Goal: Information Seeking & Learning: Learn about a topic

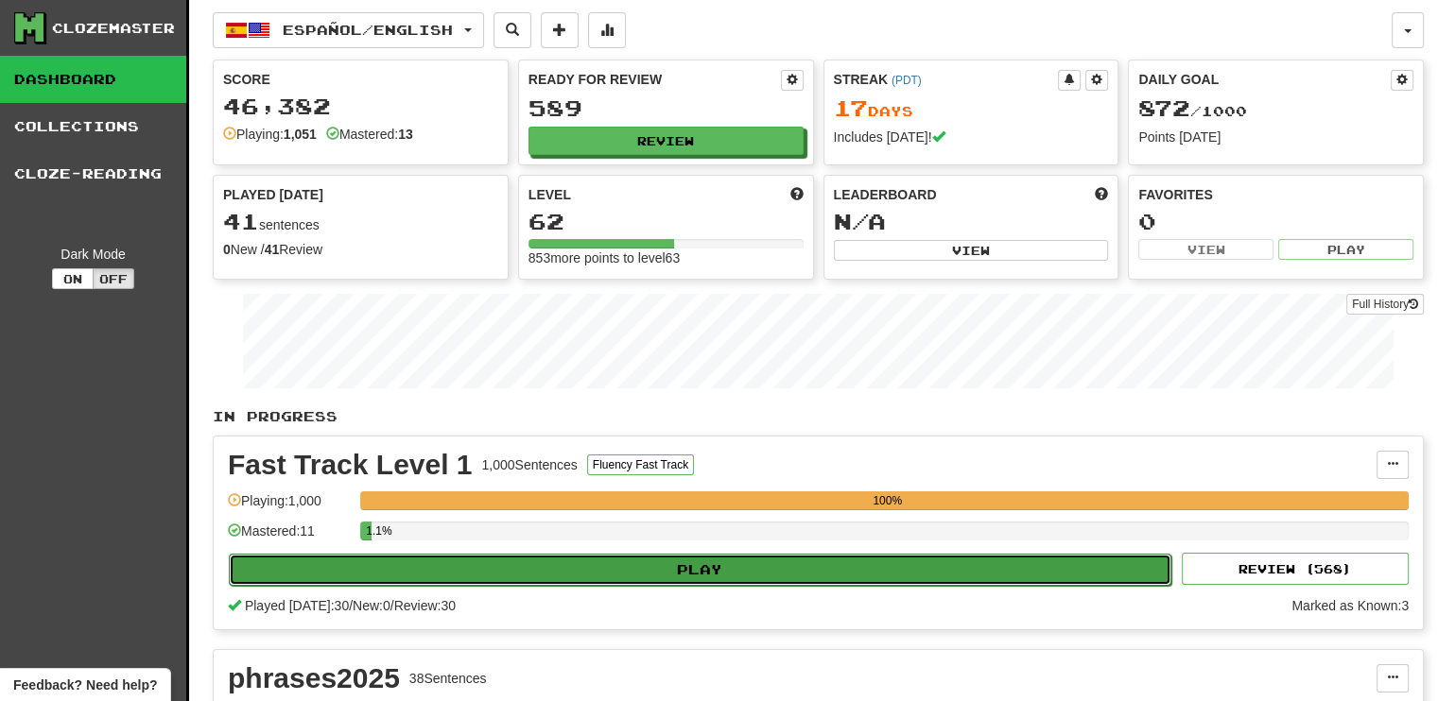
click at [719, 573] on button "Play" at bounding box center [700, 570] width 942 height 32
select select "**"
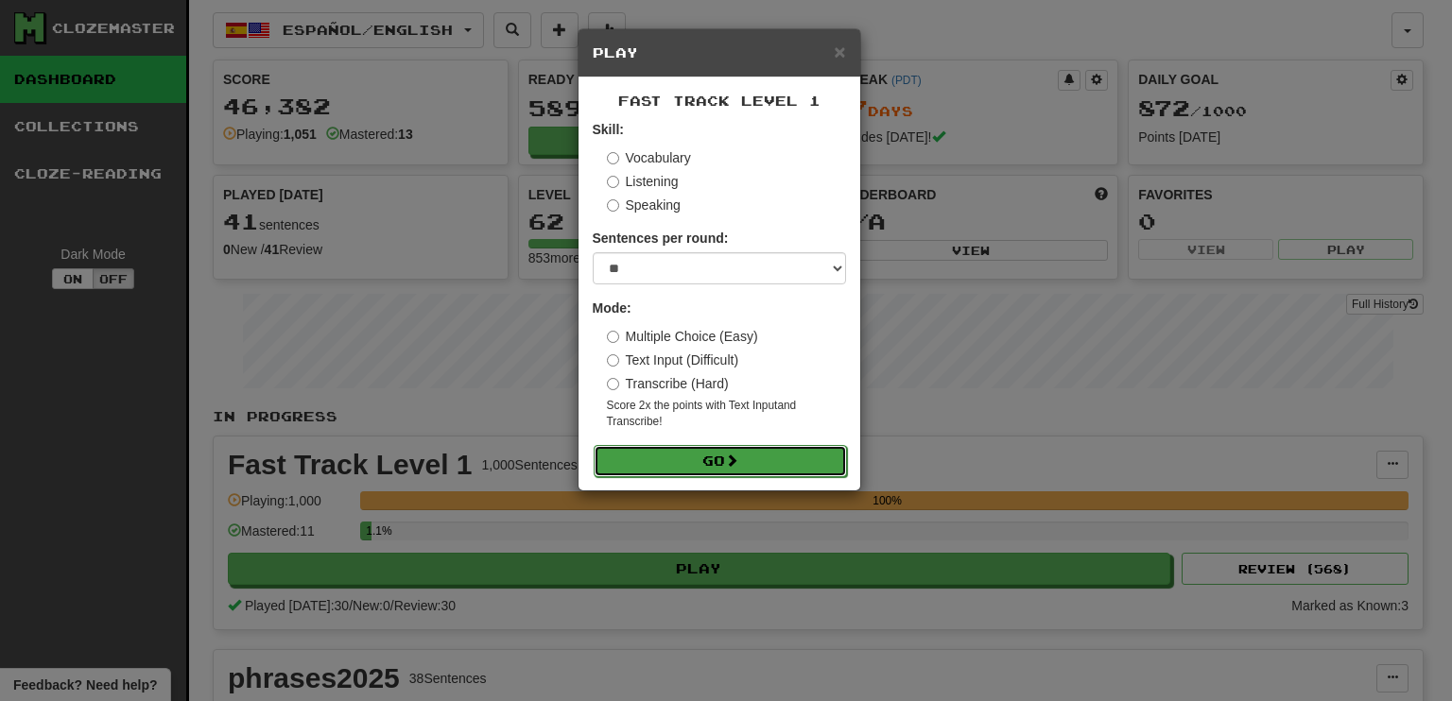
click at [702, 462] on button "Go" at bounding box center [720, 461] width 253 height 32
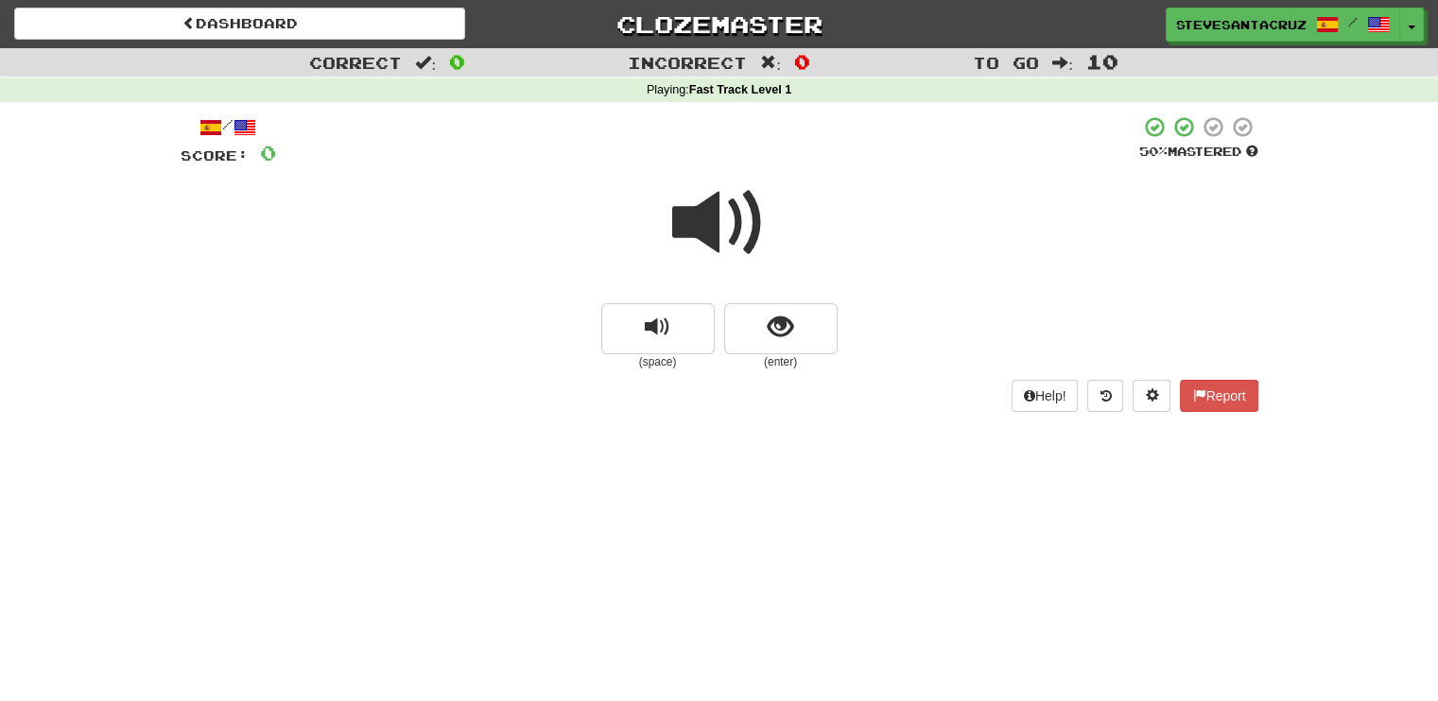
click at [713, 228] on span at bounding box center [719, 223] width 95 height 95
click at [716, 224] on span at bounding box center [719, 223] width 95 height 95
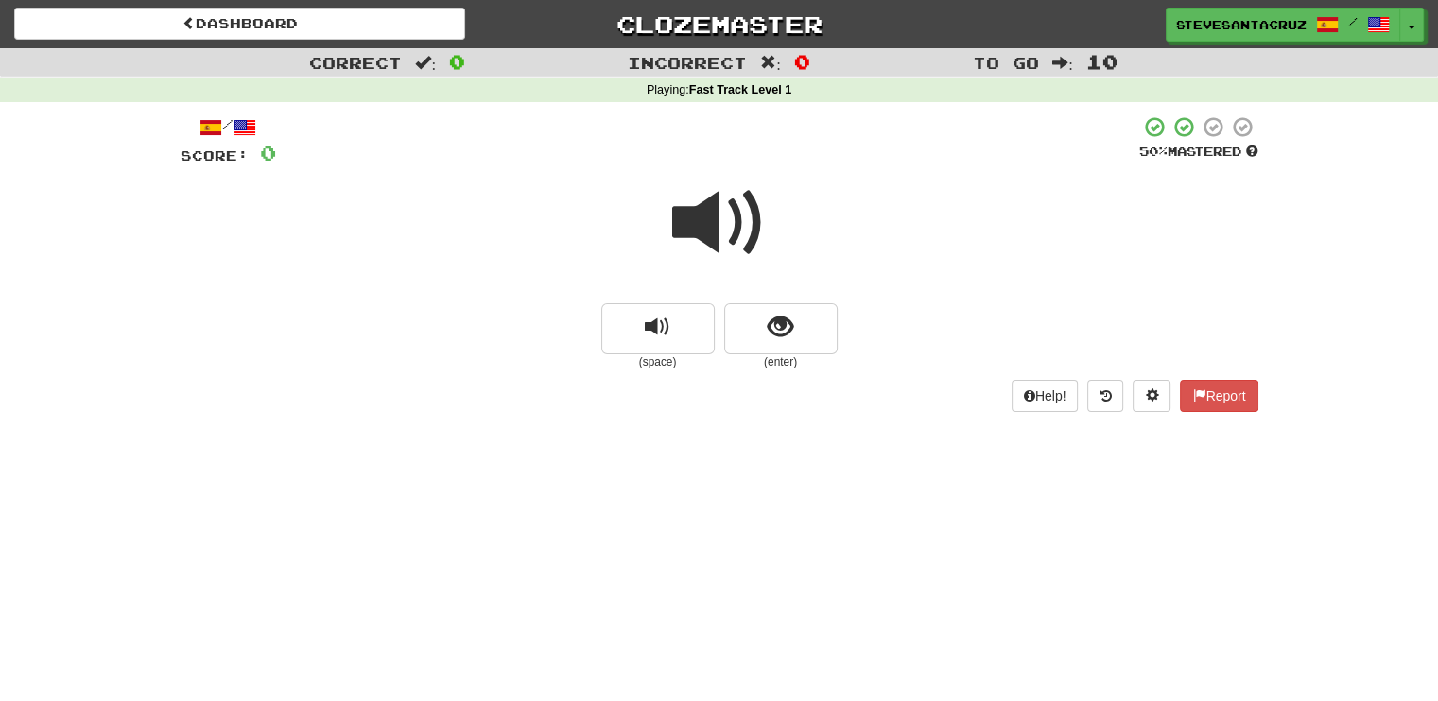
click at [733, 237] on span at bounding box center [719, 223] width 95 height 95
click at [803, 332] on button "show sentence" at bounding box center [780, 328] width 113 height 51
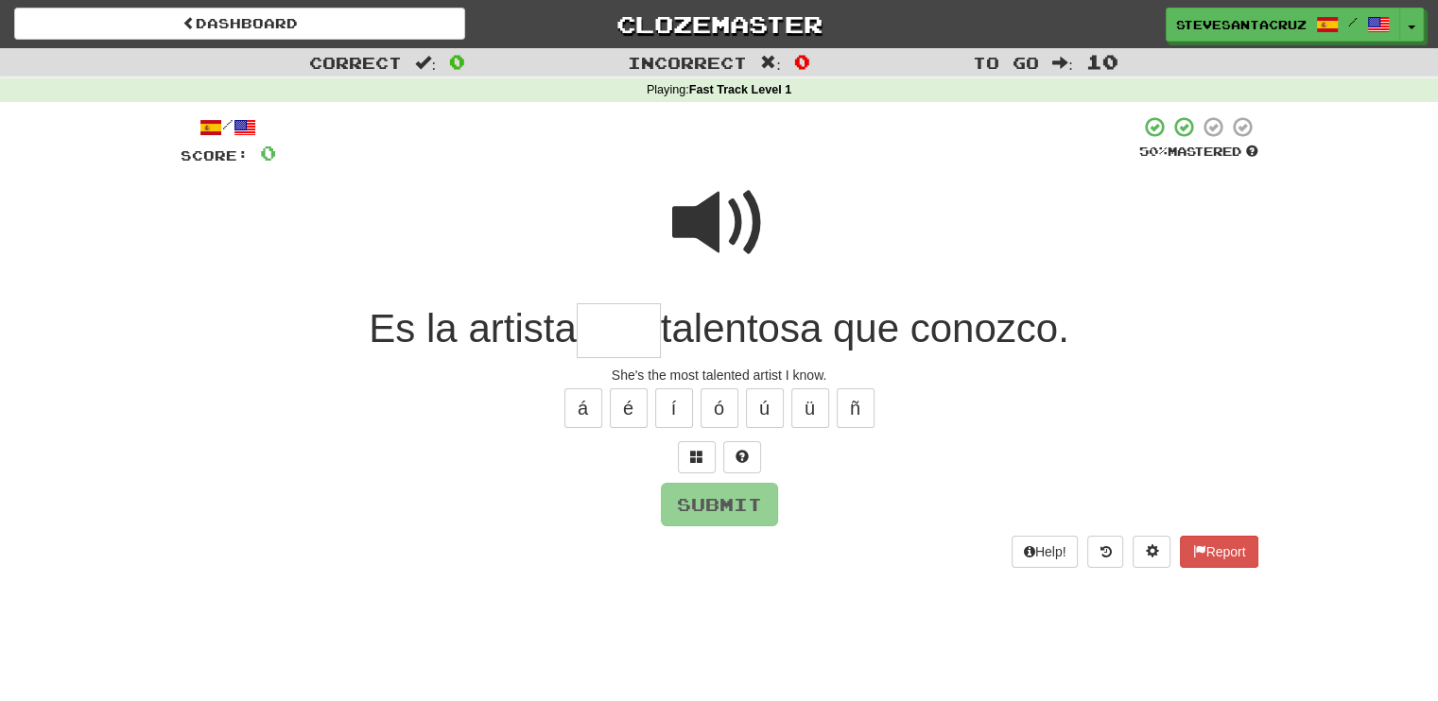
click at [640, 335] on input "text" at bounding box center [619, 331] width 84 height 56
type input "***"
click at [977, 384] on div "She's the most talented artist I know." at bounding box center [720, 375] width 1078 height 19
click at [713, 221] on span at bounding box center [719, 223] width 95 height 95
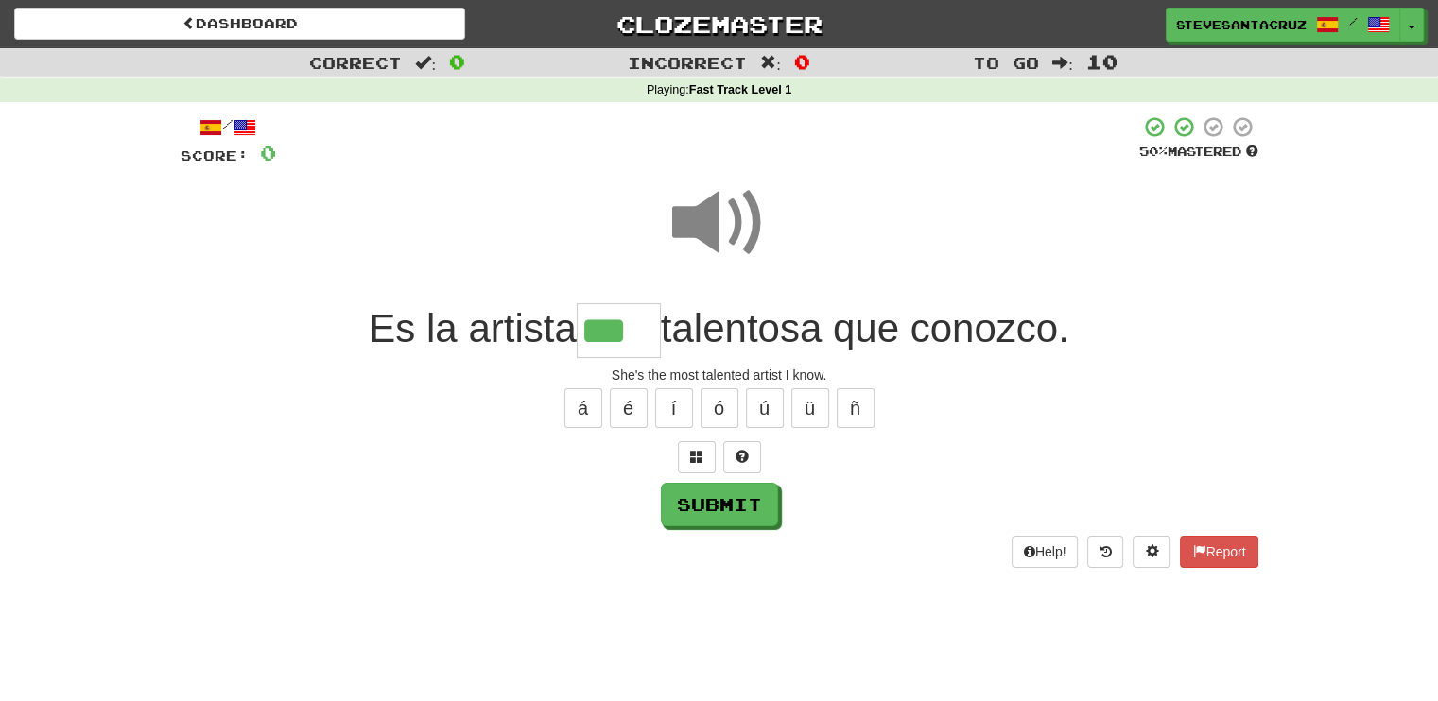
click at [713, 221] on span at bounding box center [719, 223] width 95 height 95
click at [711, 514] on button "Submit" at bounding box center [720, 505] width 117 height 43
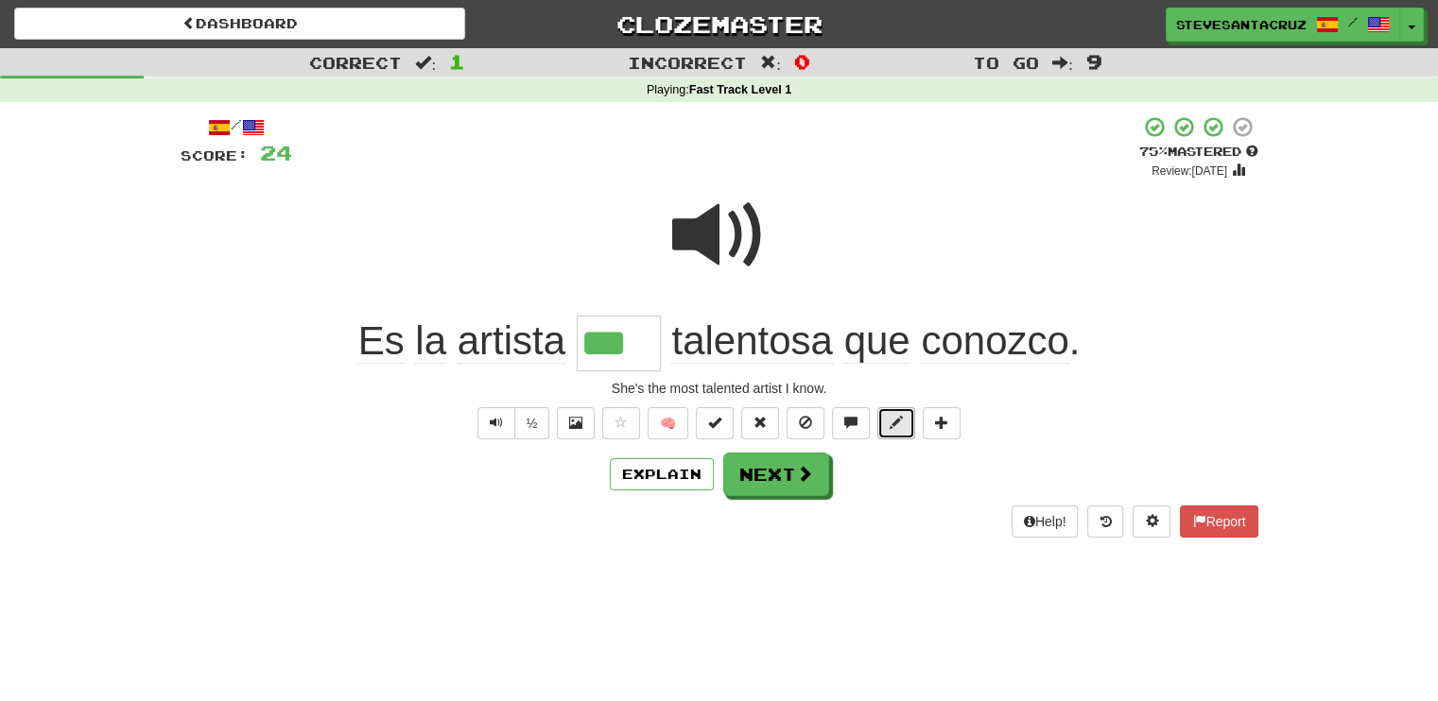
click at [896, 425] on span at bounding box center [895, 422] width 13 height 13
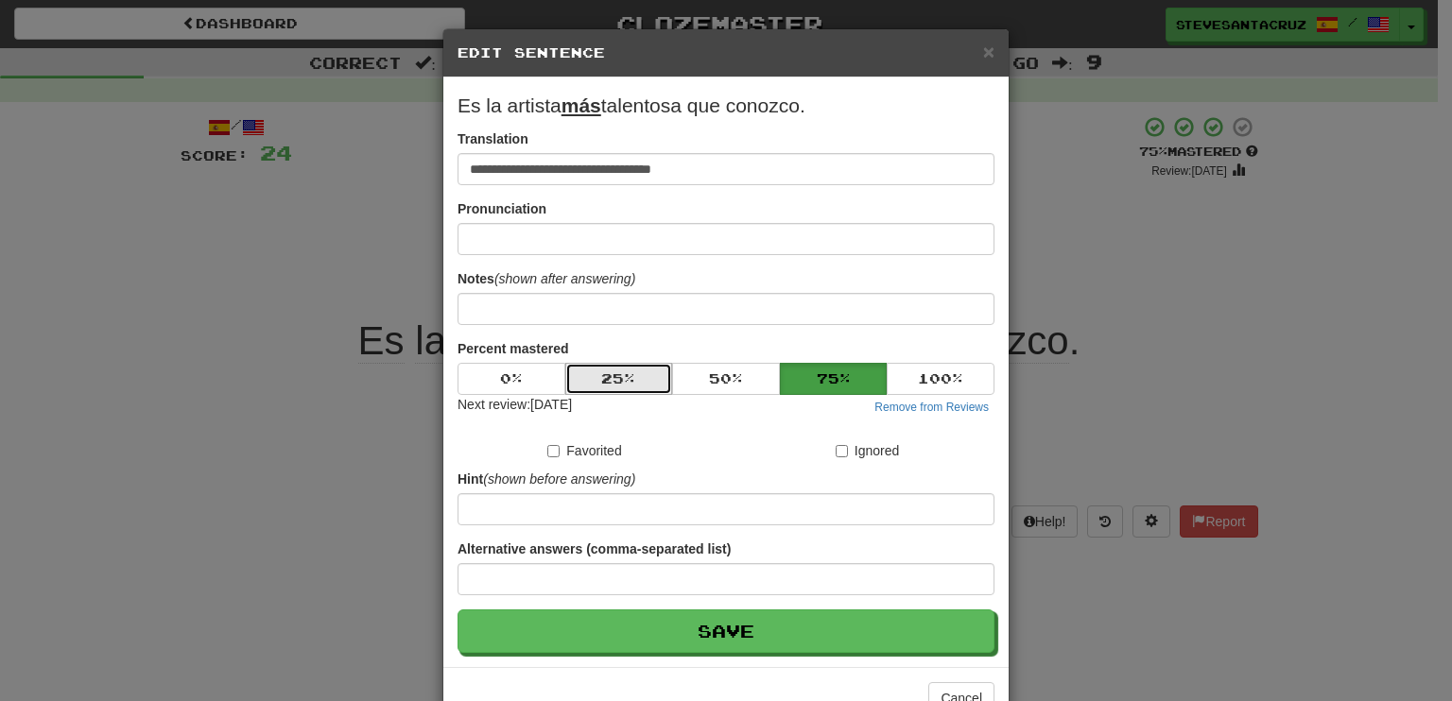
click at [629, 372] on button "25 %" at bounding box center [619, 379] width 108 height 32
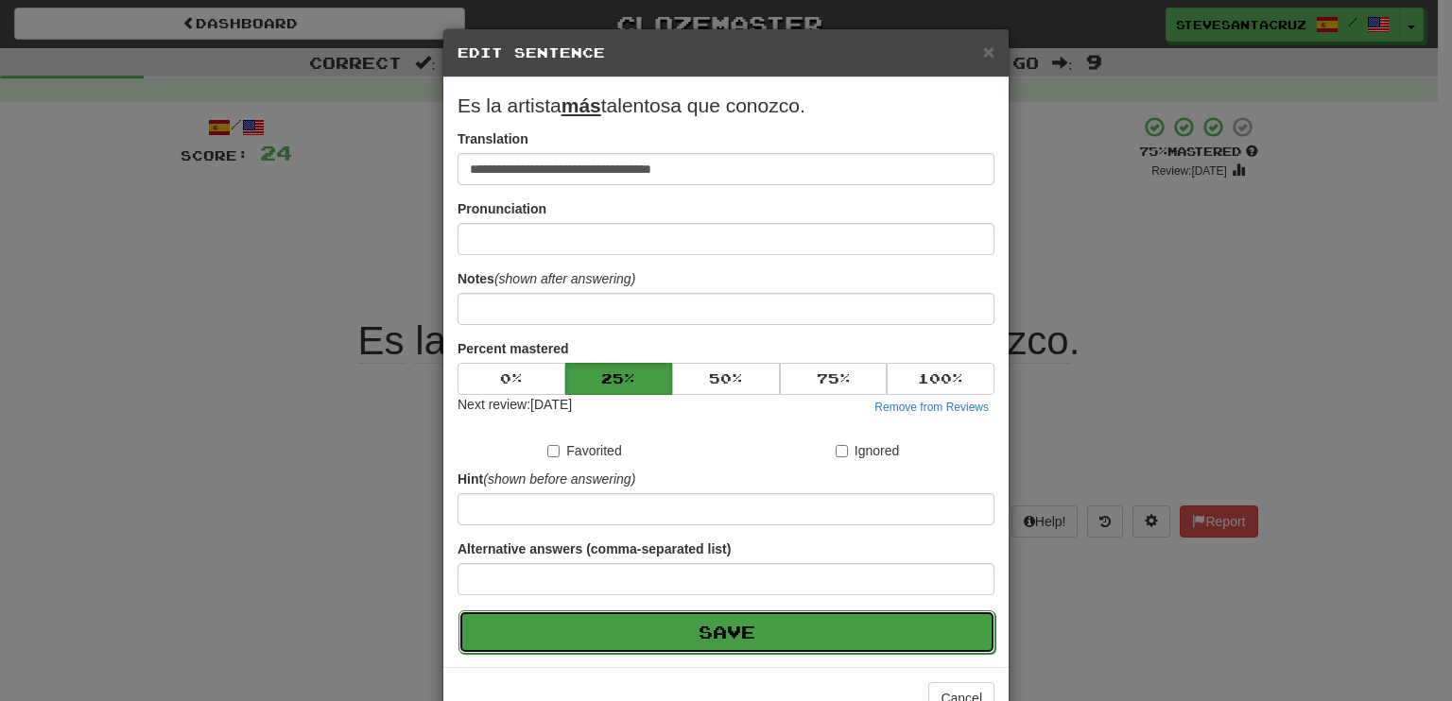
click at [711, 623] on button "Save" at bounding box center [726, 632] width 537 height 43
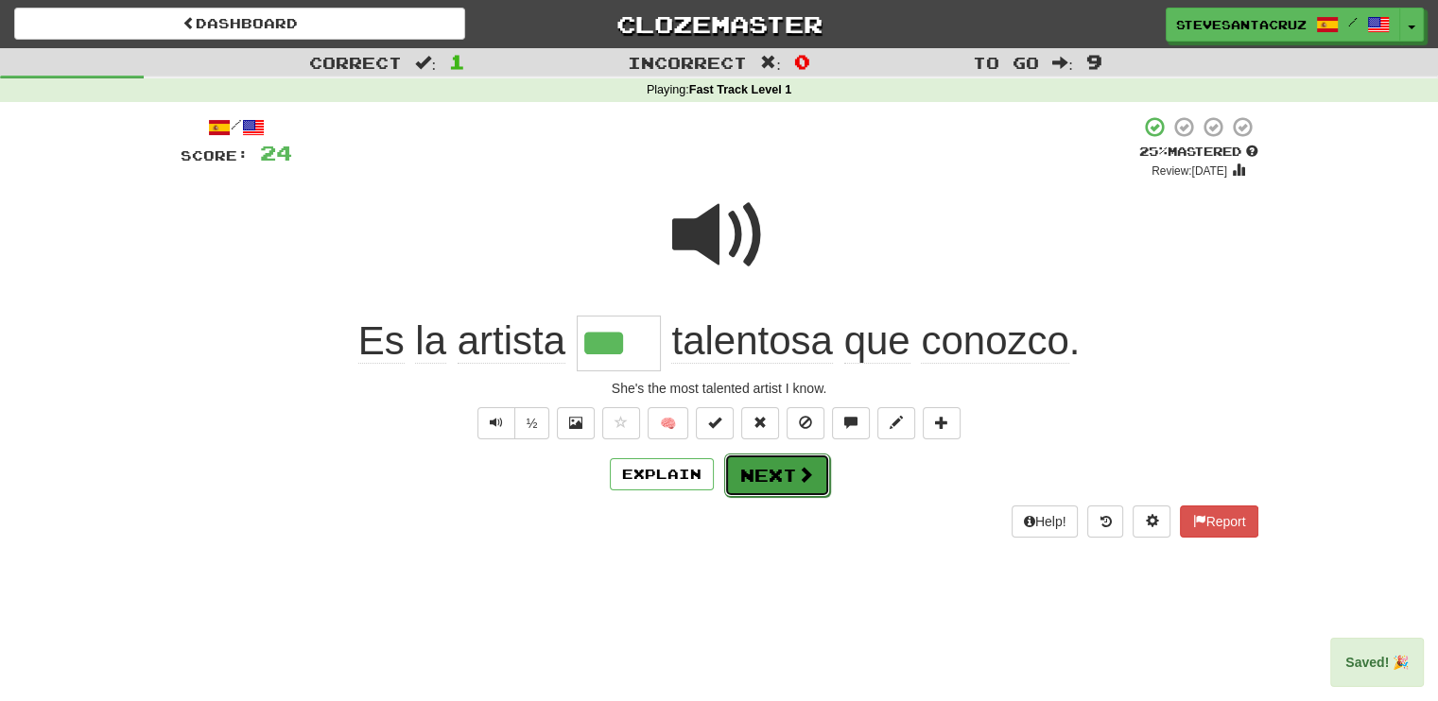
click at [752, 481] on button "Next" at bounding box center [777, 475] width 106 height 43
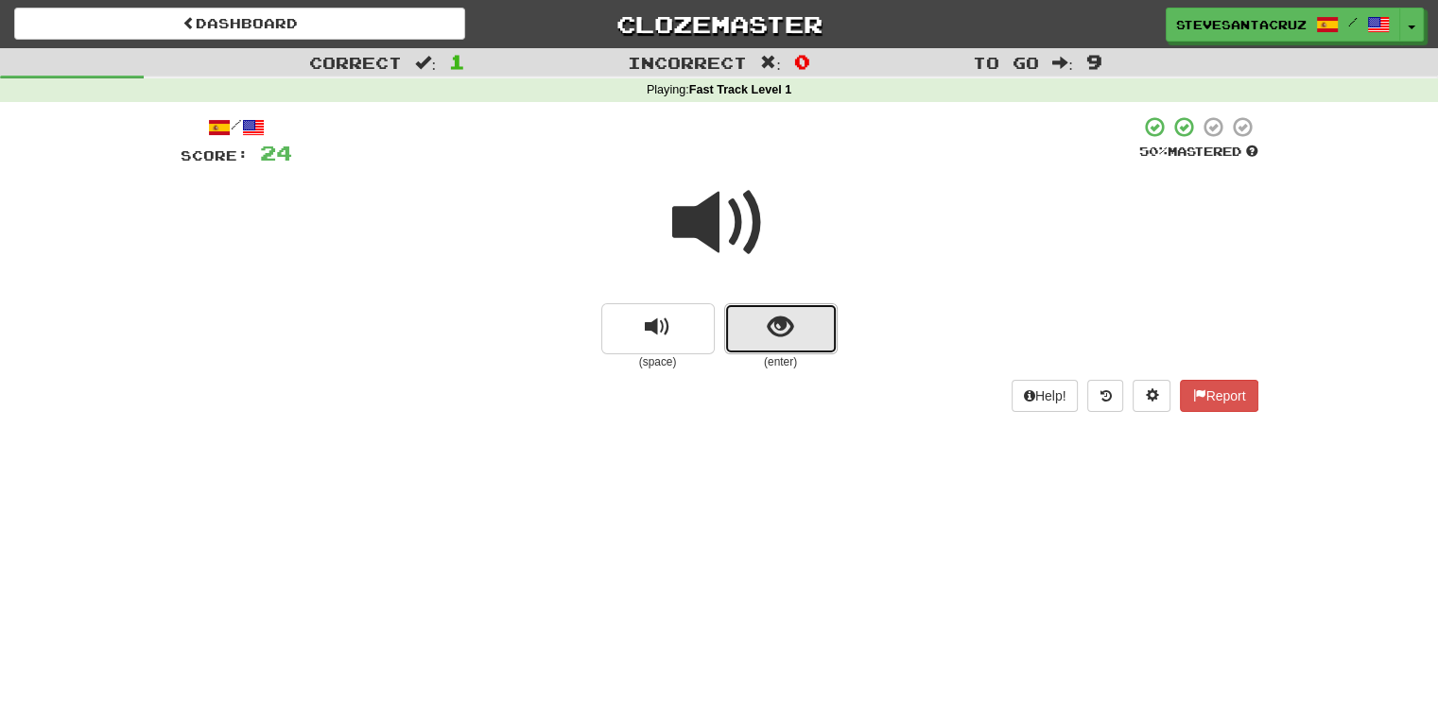
click at [792, 343] on button "show sentence" at bounding box center [780, 328] width 113 height 51
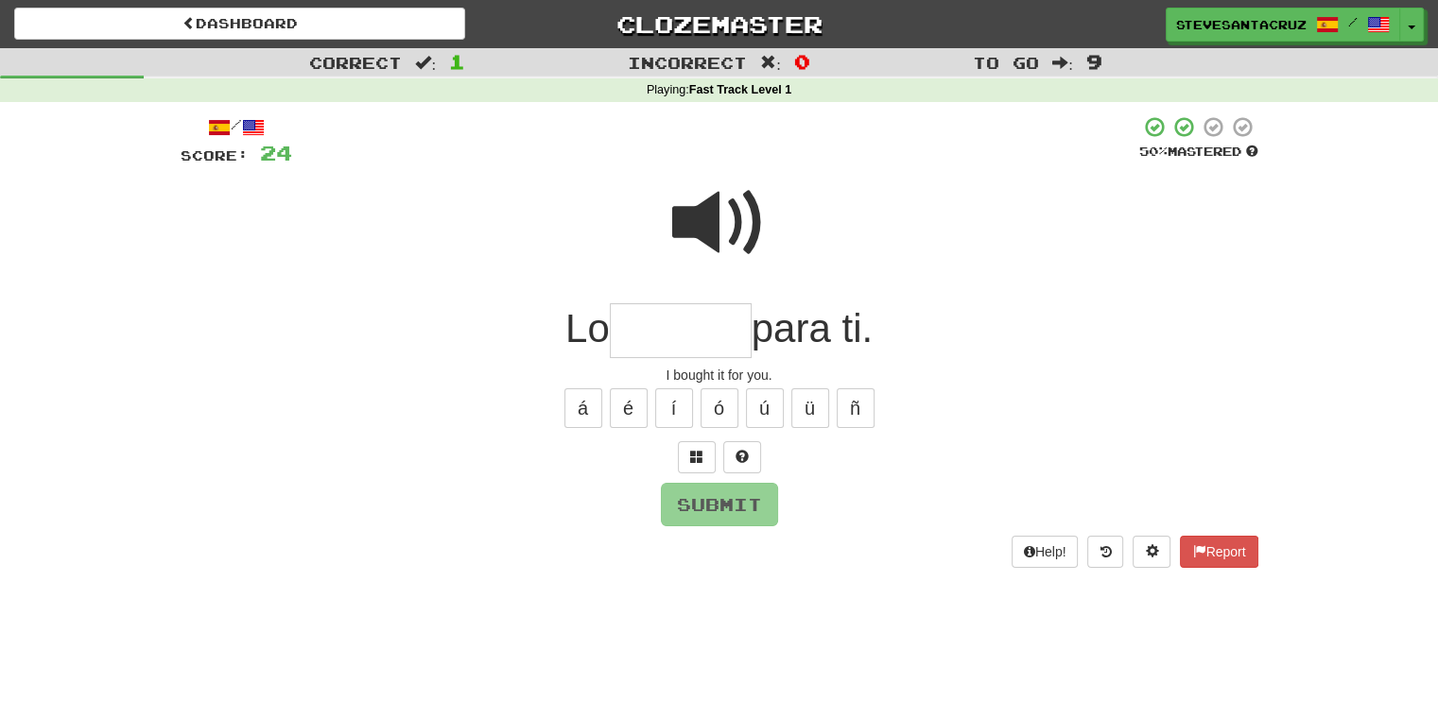
click at [718, 343] on input "text" at bounding box center [681, 331] width 142 height 56
type input "******"
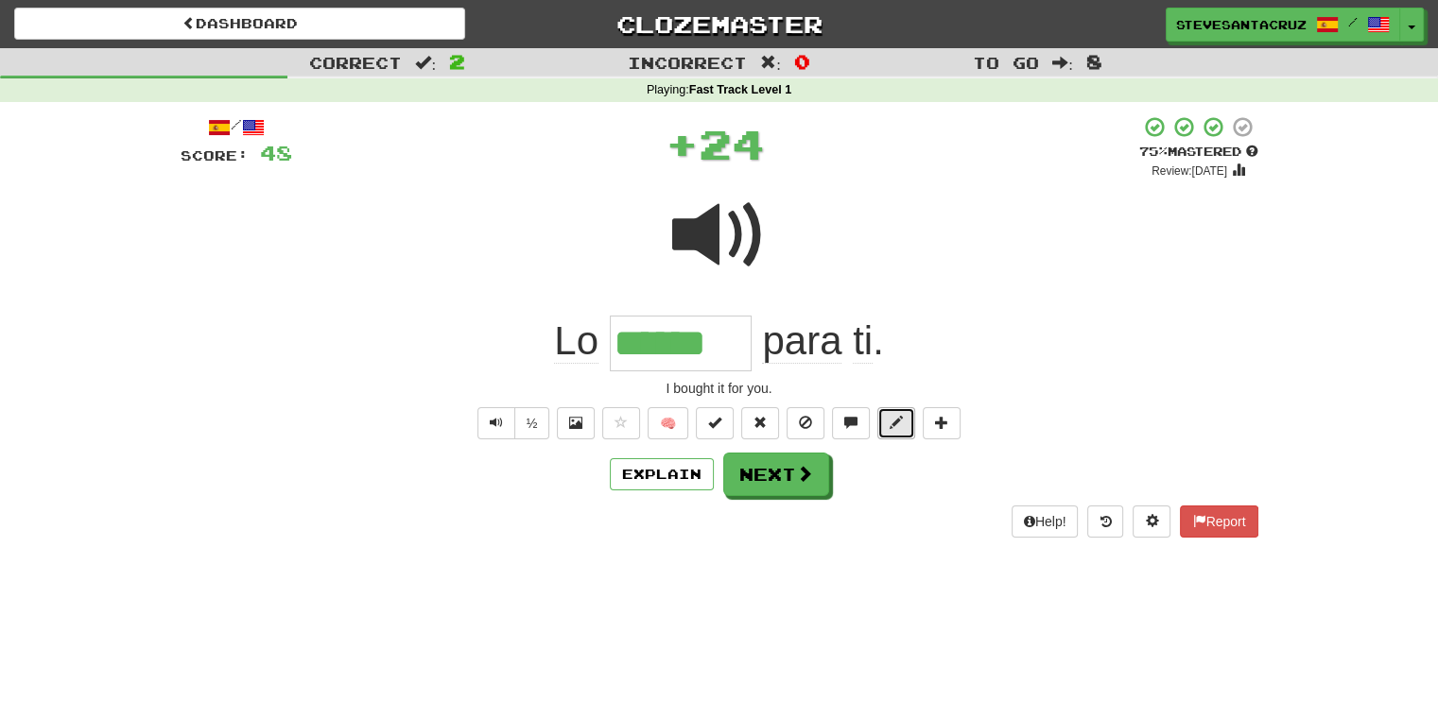
click at [892, 424] on span at bounding box center [895, 422] width 13 height 13
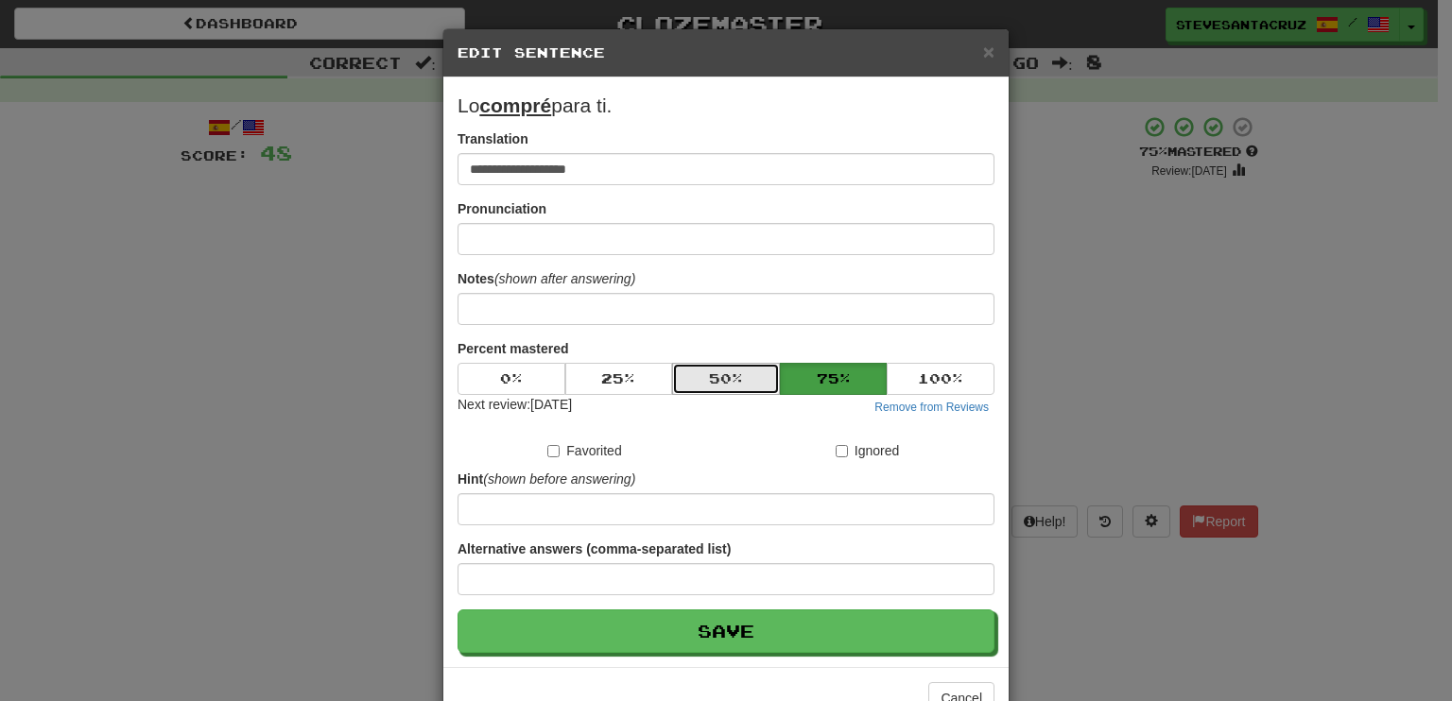
click at [722, 375] on button "50 %" at bounding box center [726, 379] width 108 height 32
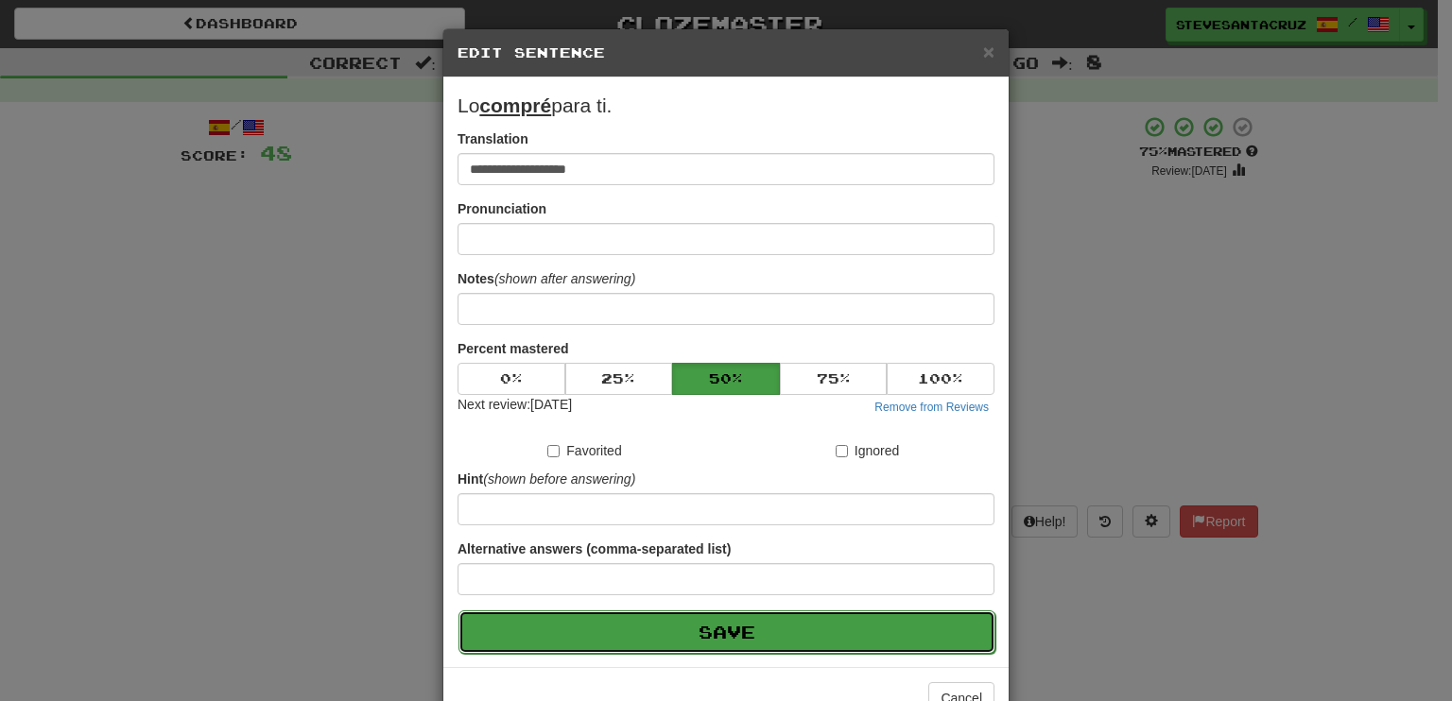
click at [729, 621] on button "Save" at bounding box center [726, 632] width 537 height 43
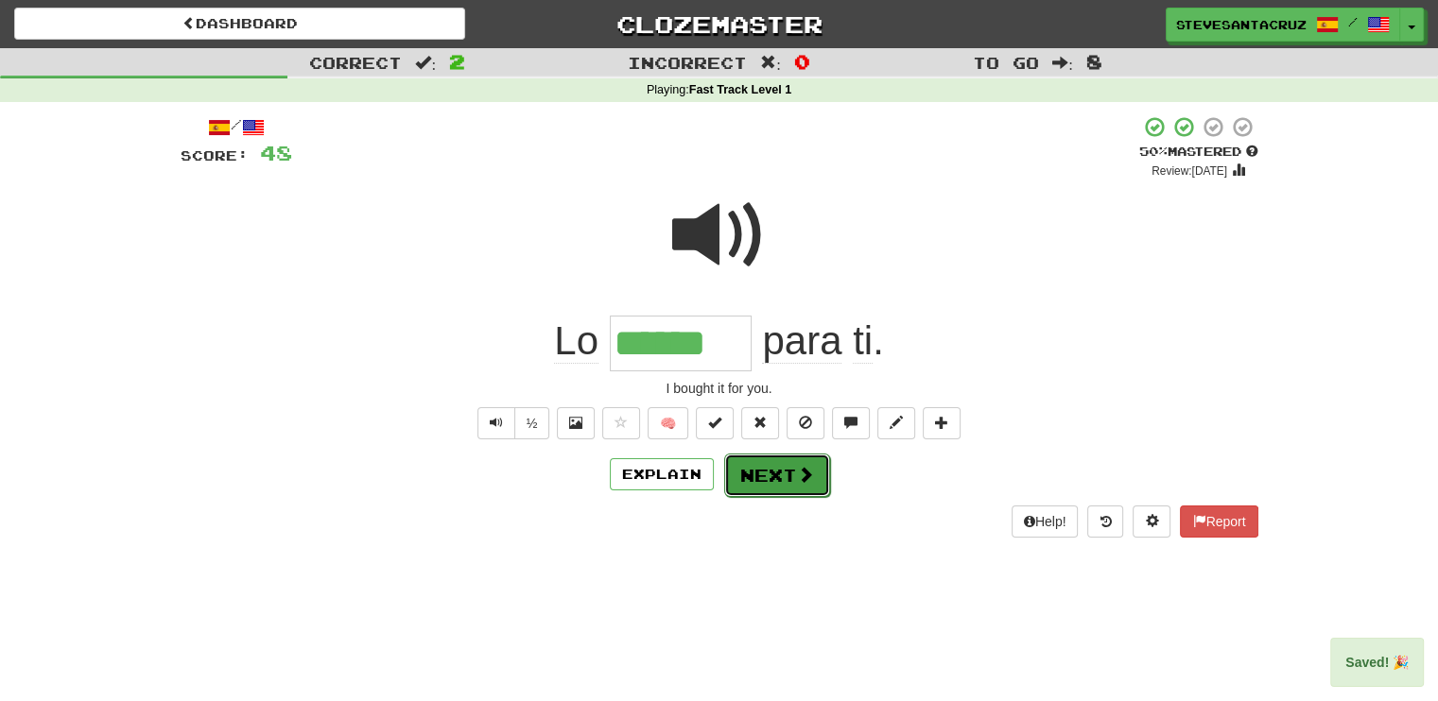
click at [781, 481] on button "Next" at bounding box center [777, 475] width 106 height 43
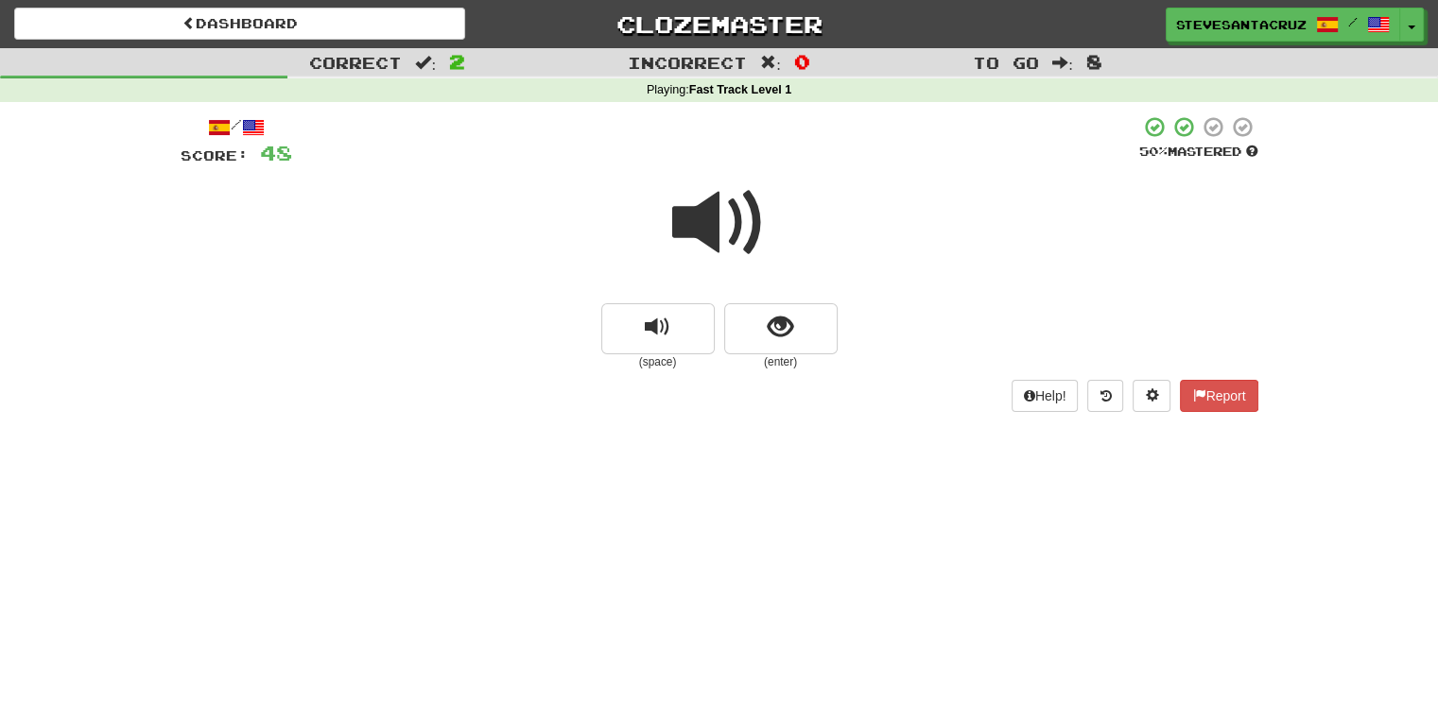
click at [728, 223] on span at bounding box center [719, 223] width 95 height 95
click at [786, 322] on span "show sentence" at bounding box center [781, 328] width 26 height 26
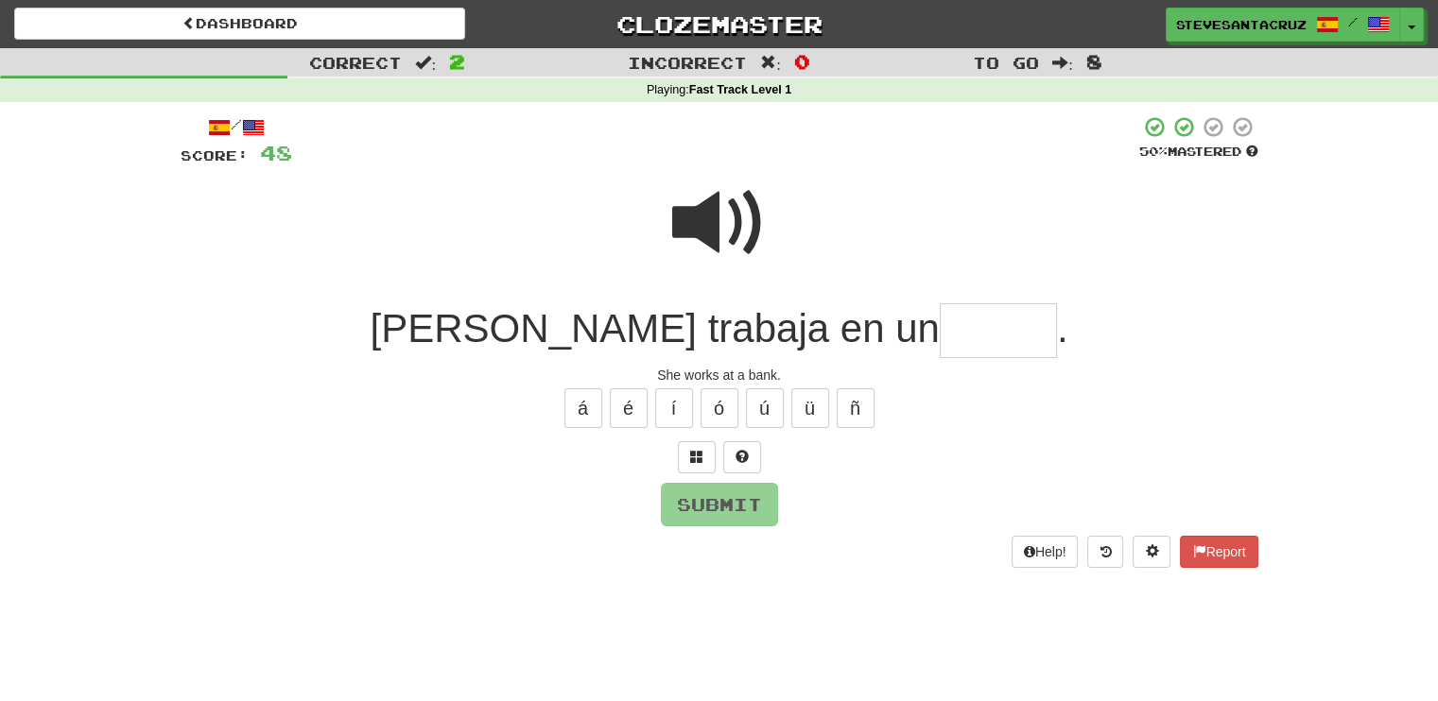
click at [940, 330] on input "text" at bounding box center [998, 331] width 117 height 56
type input "*****"
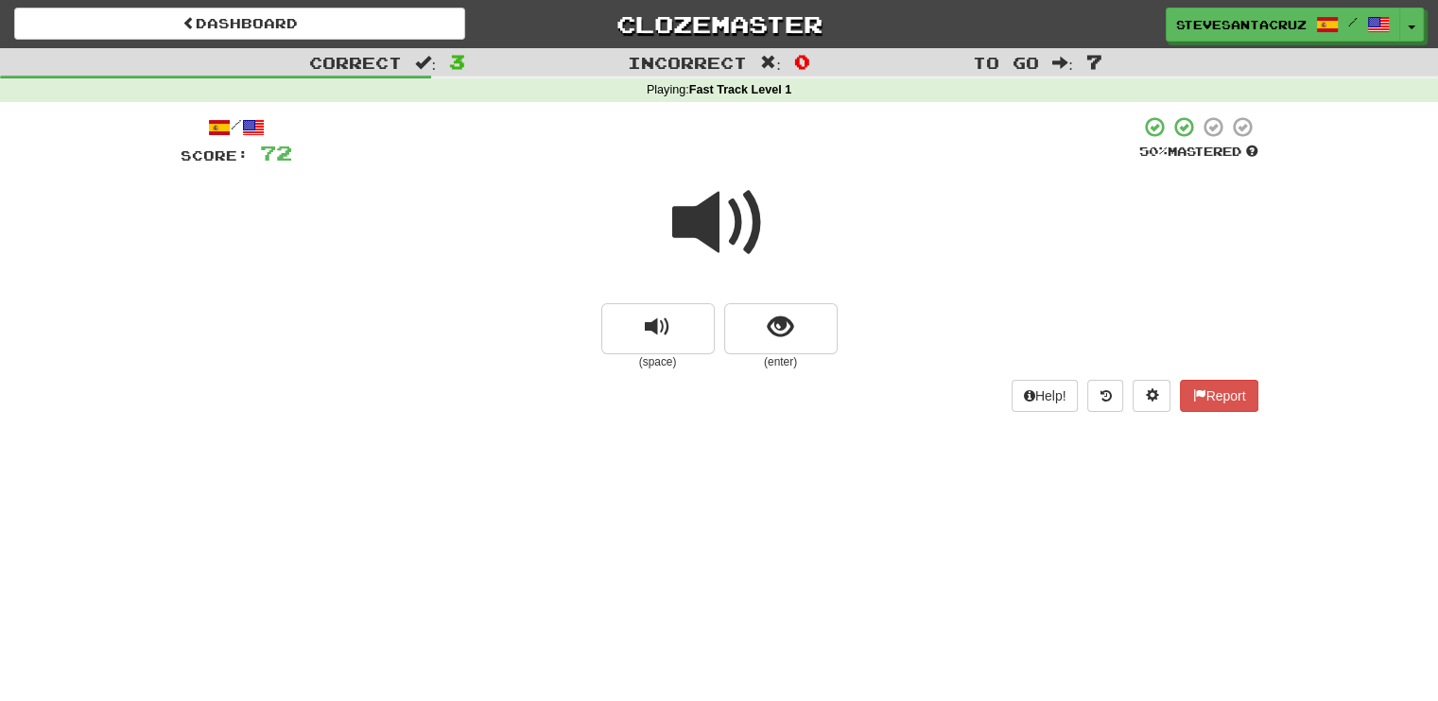
click at [716, 225] on span at bounding box center [719, 223] width 95 height 95
click at [782, 321] on span "show sentence" at bounding box center [781, 328] width 26 height 26
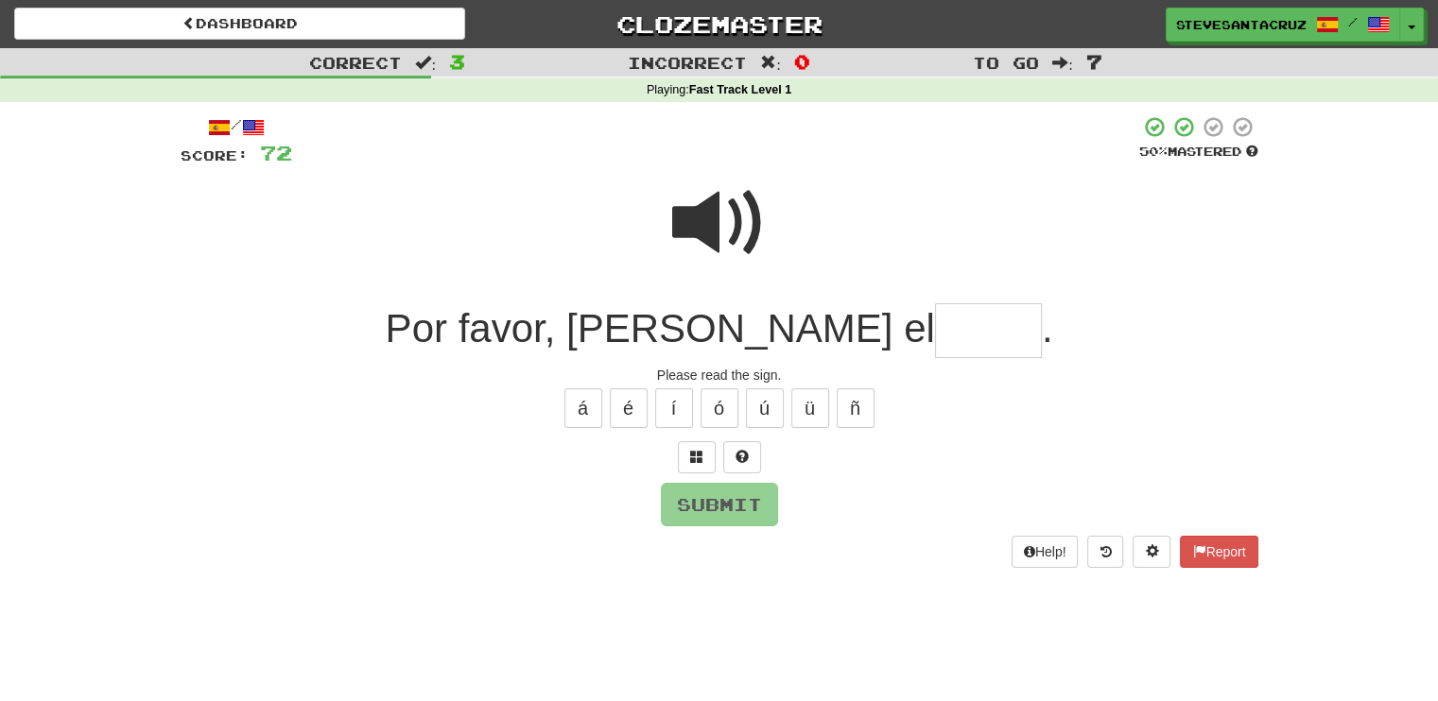
click at [935, 324] on input "text" at bounding box center [988, 331] width 107 height 56
type input "******"
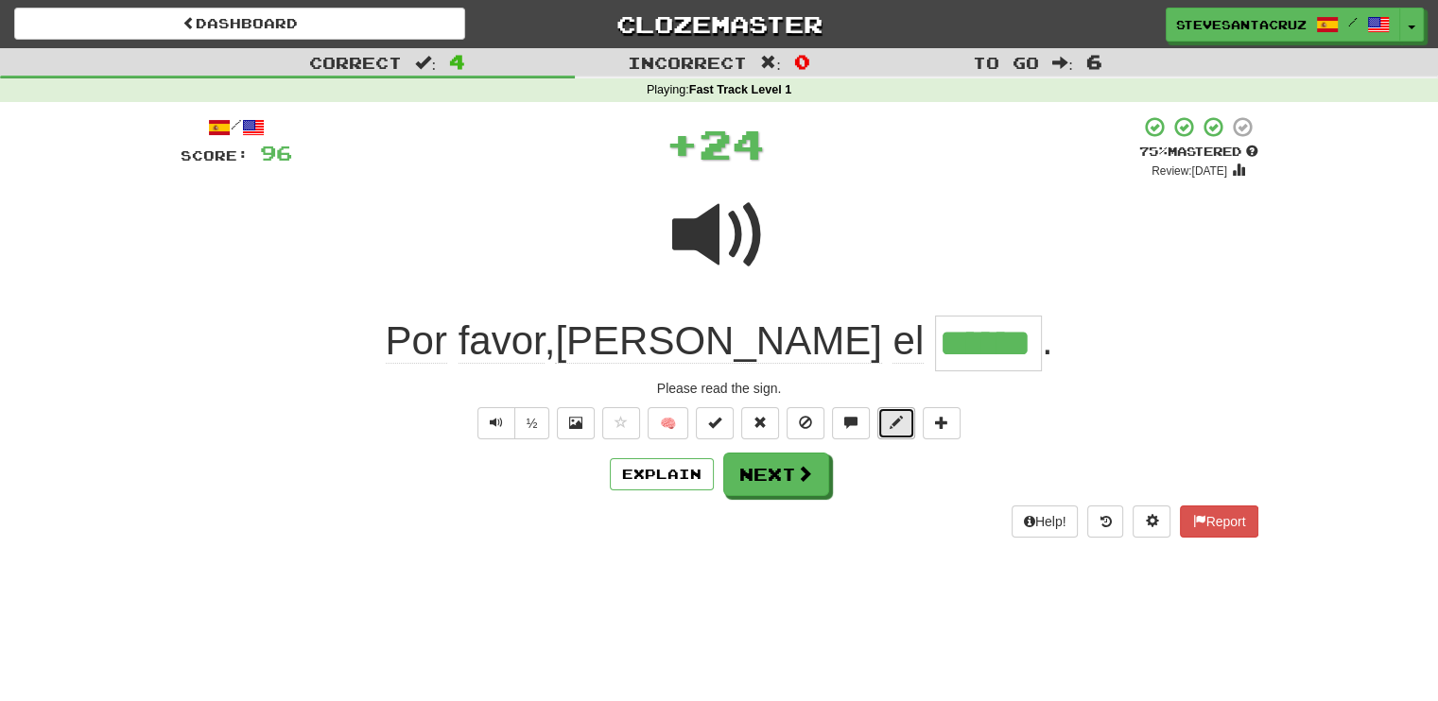
click at [884, 423] on button at bounding box center [896, 423] width 38 height 32
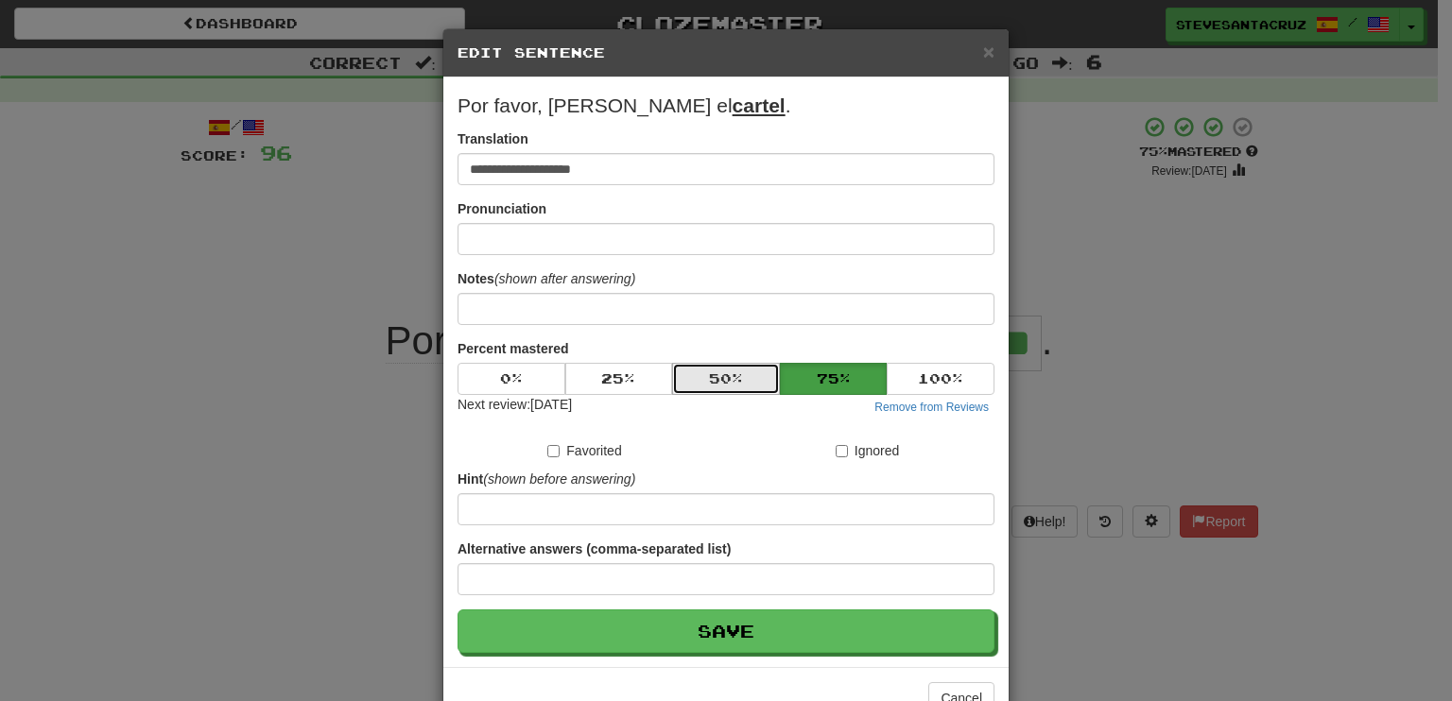
click at [719, 380] on button "50 %" at bounding box center [726, 379] width 108 height 32
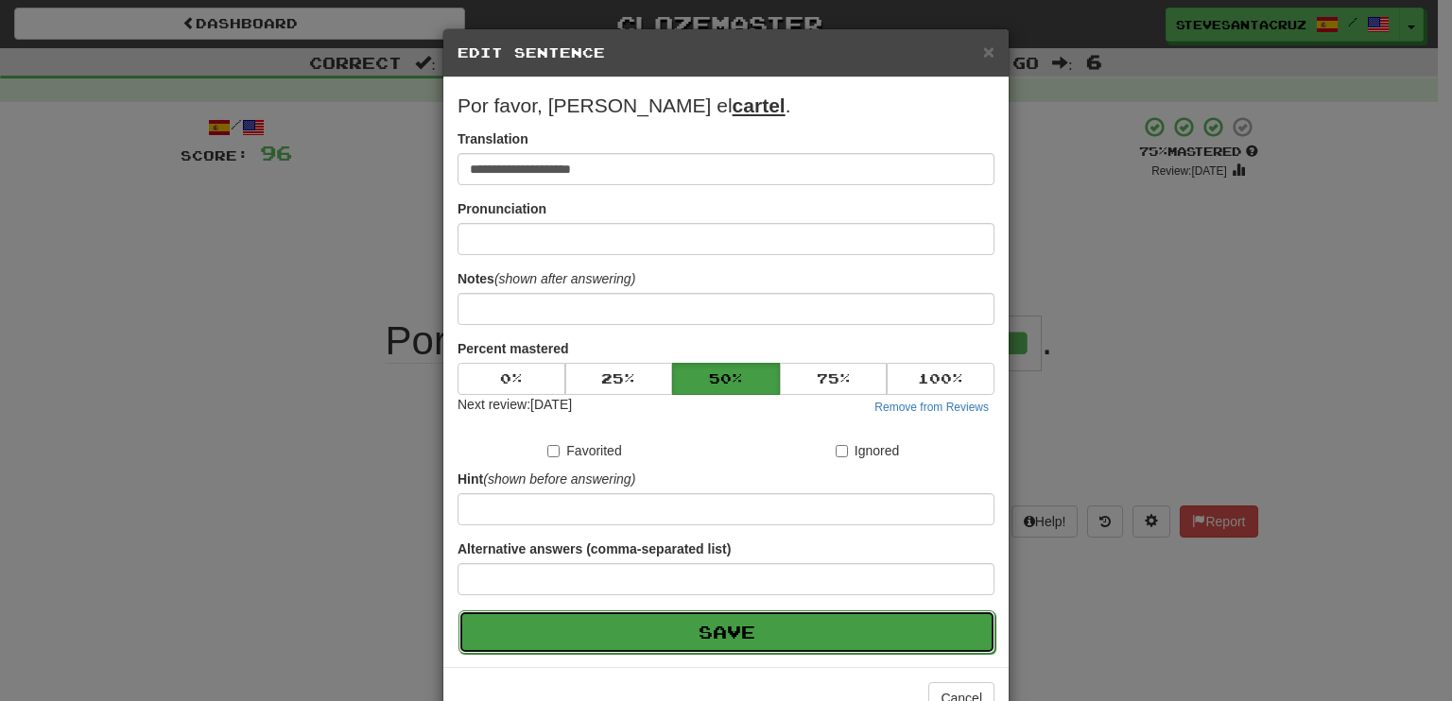
click at [741, 630] on button "Save" at bounding box center [726, 632] width 537 height 43
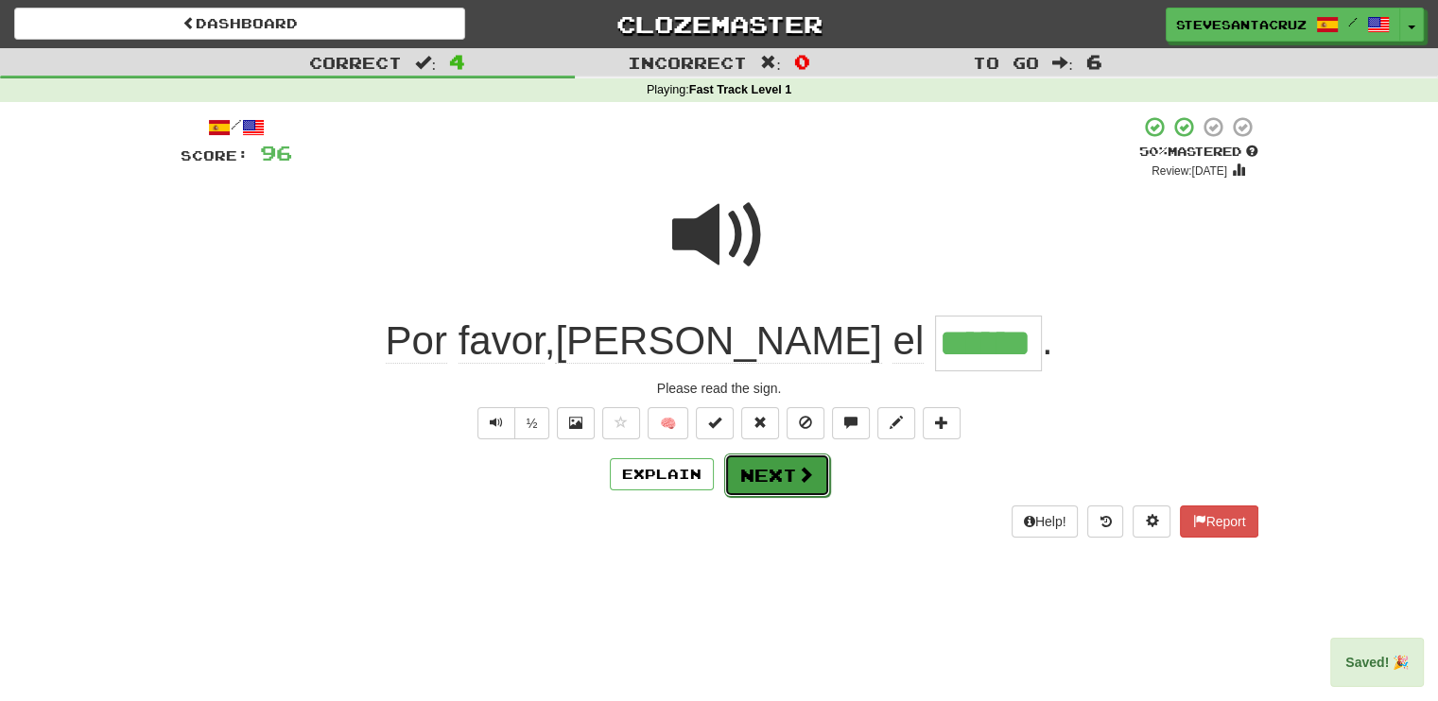
click at [770, 481] on button "Next" at bounding box center [777, 475] width 106 height 43
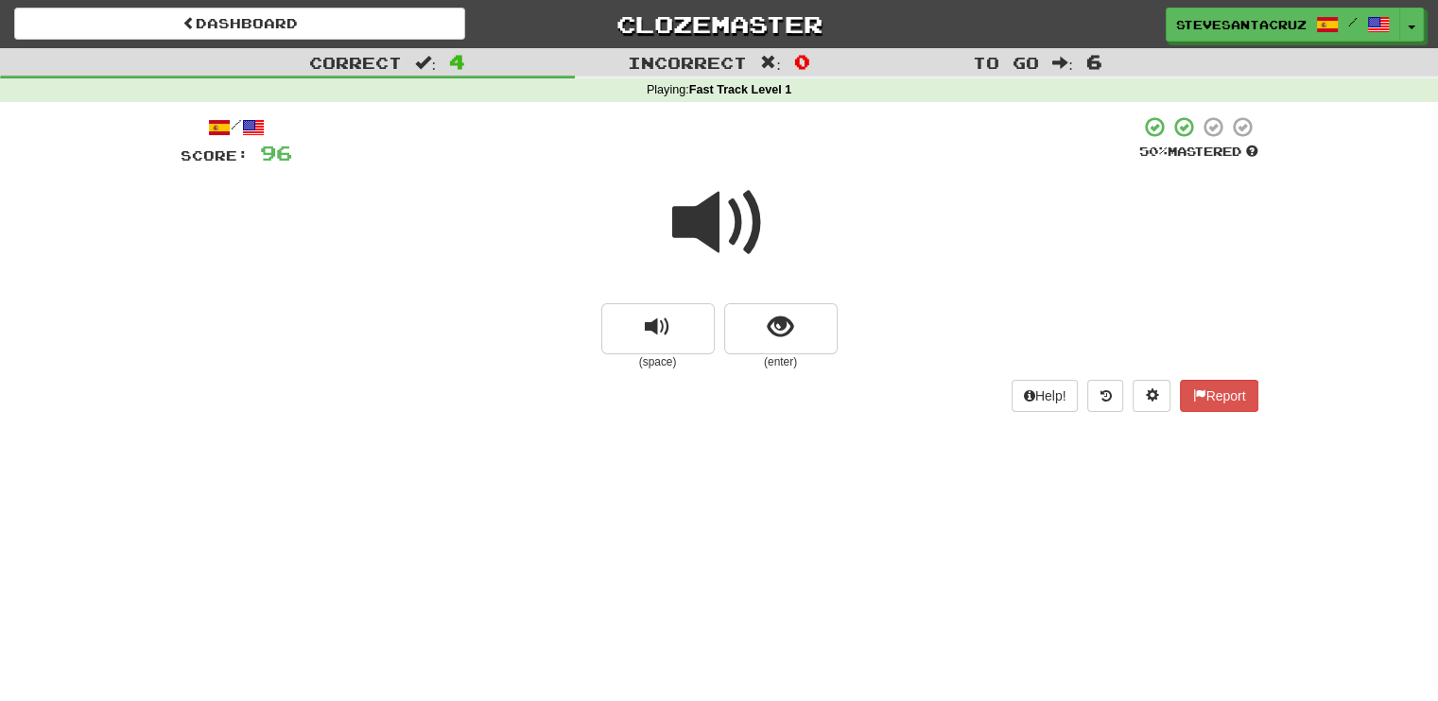
click at [717, 222] on span at bounding box center [719, 223] width 95 height 95
click at [785, 332] on span "show sentence" at bounding box center [781, 328] width 26 height 26
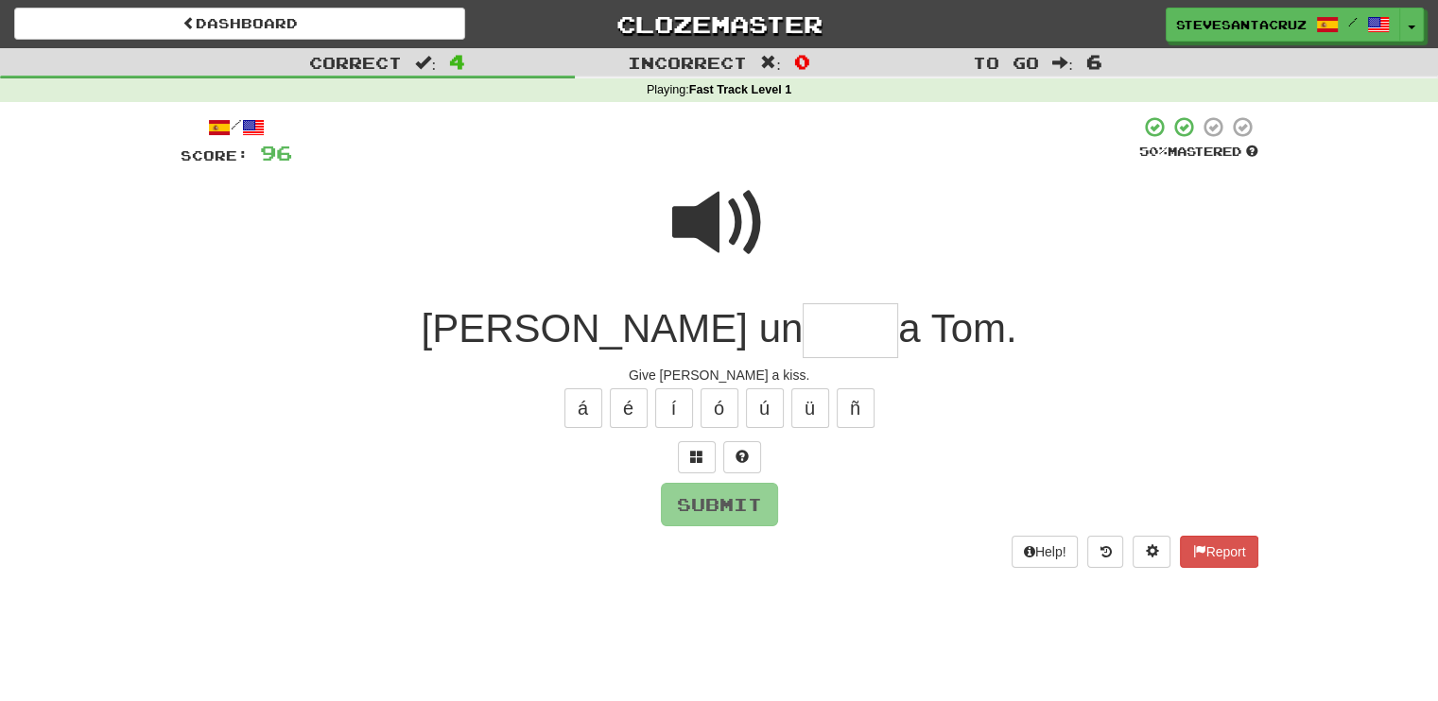
click at [802, 332] on input "text" at bounding box center [849, 331] width 95 height 56
type input "****"
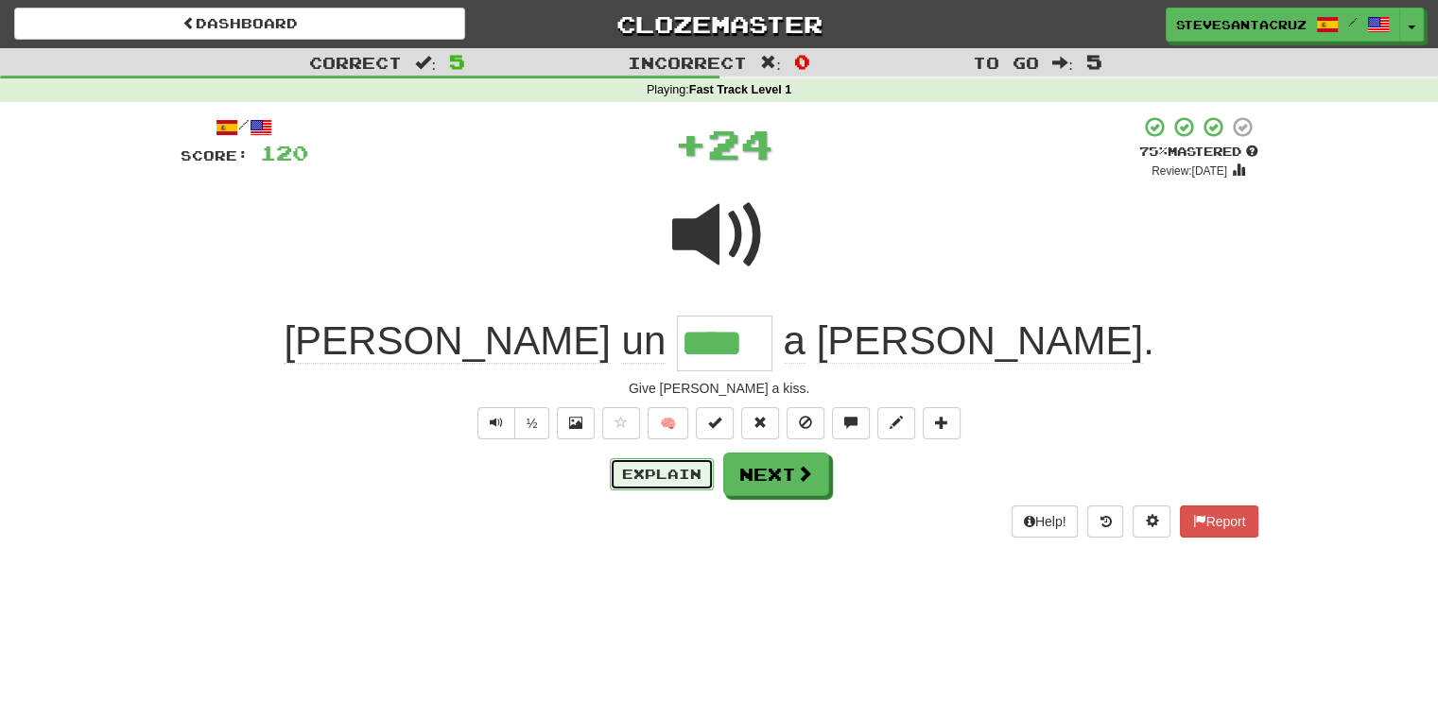
click at [682, 478] on button "Explain" at bounding box center [662, 474] width 104 height 32
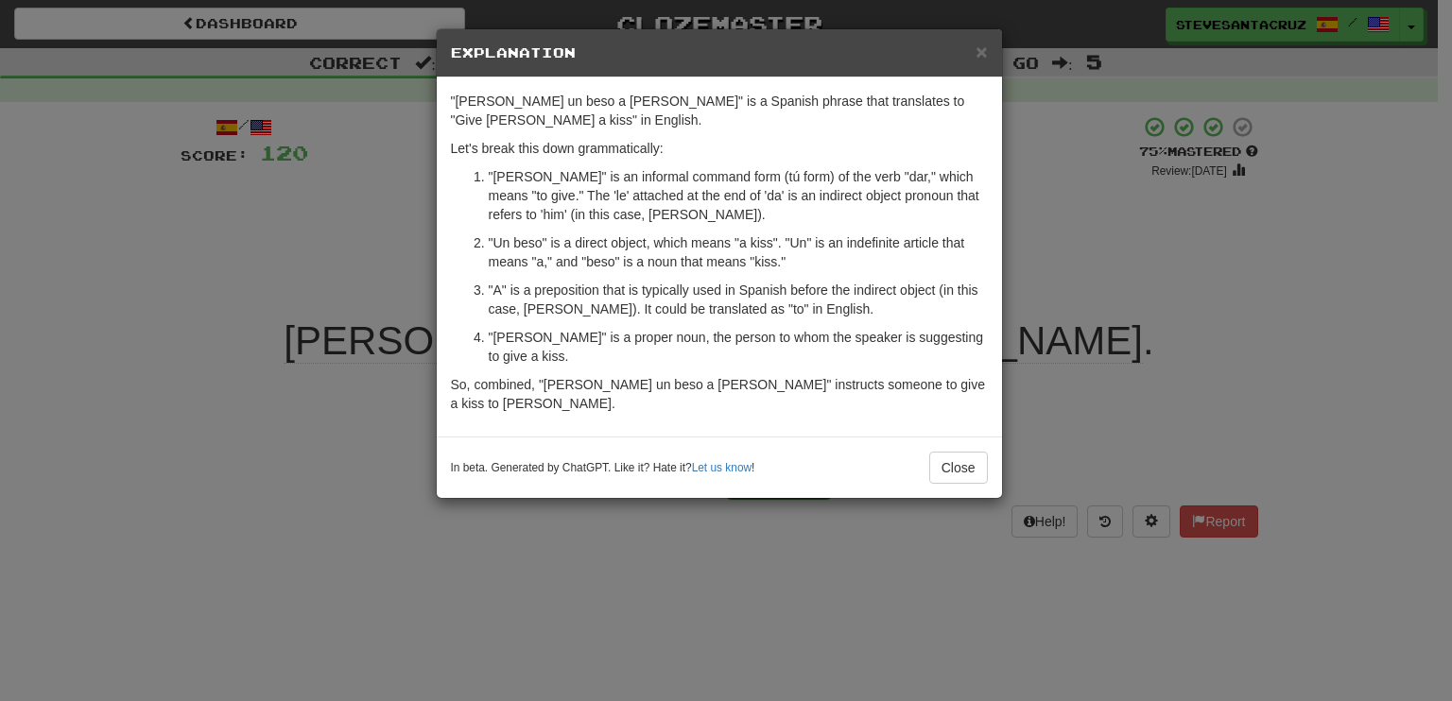
click at [656, 194] on p ""Dale" is an informal command form (tú form) of the verb "dar," which means "to…" at bounding box center [738, 195] width 499 height 57
click at [977, 45] on span "×" at bounding box center [980, 52] width 11 height 22
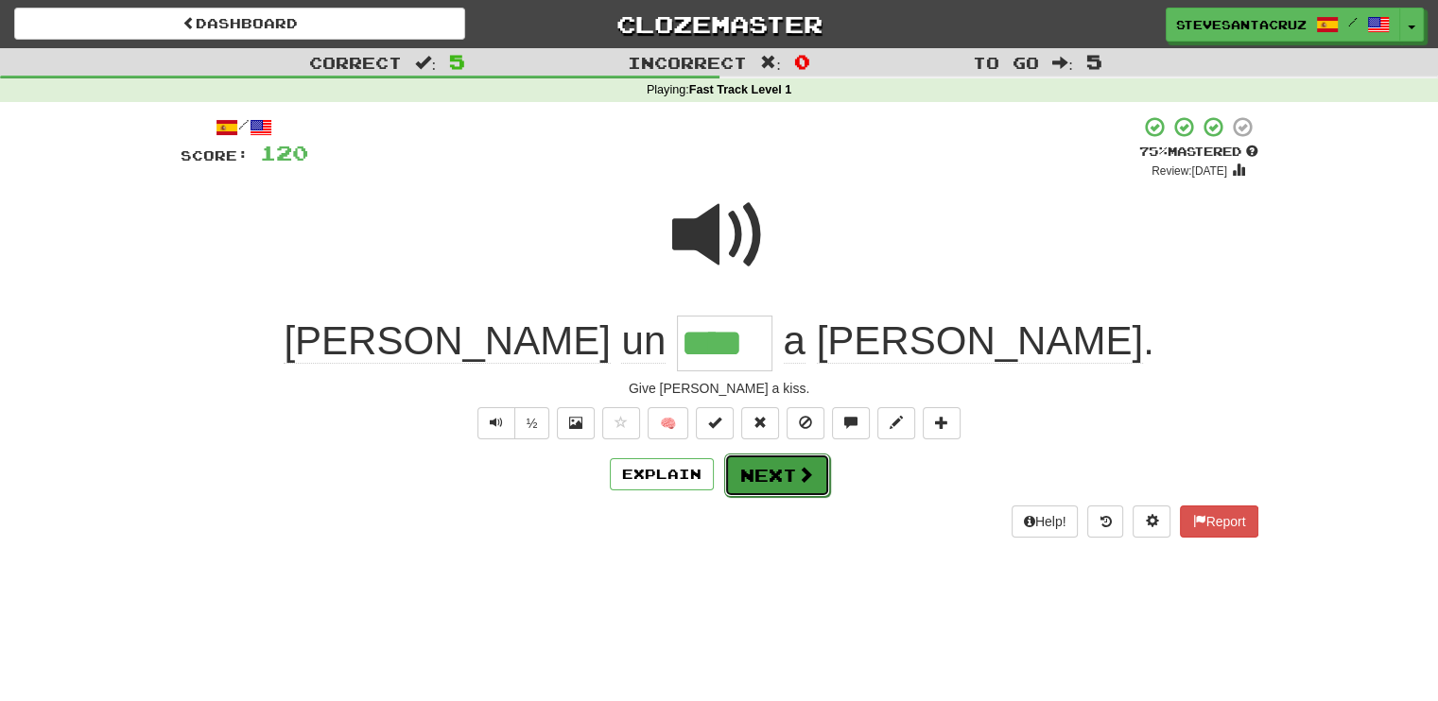
click at [816, 470] on button "Next" at bounding box center [777, 475] width 106 height 43
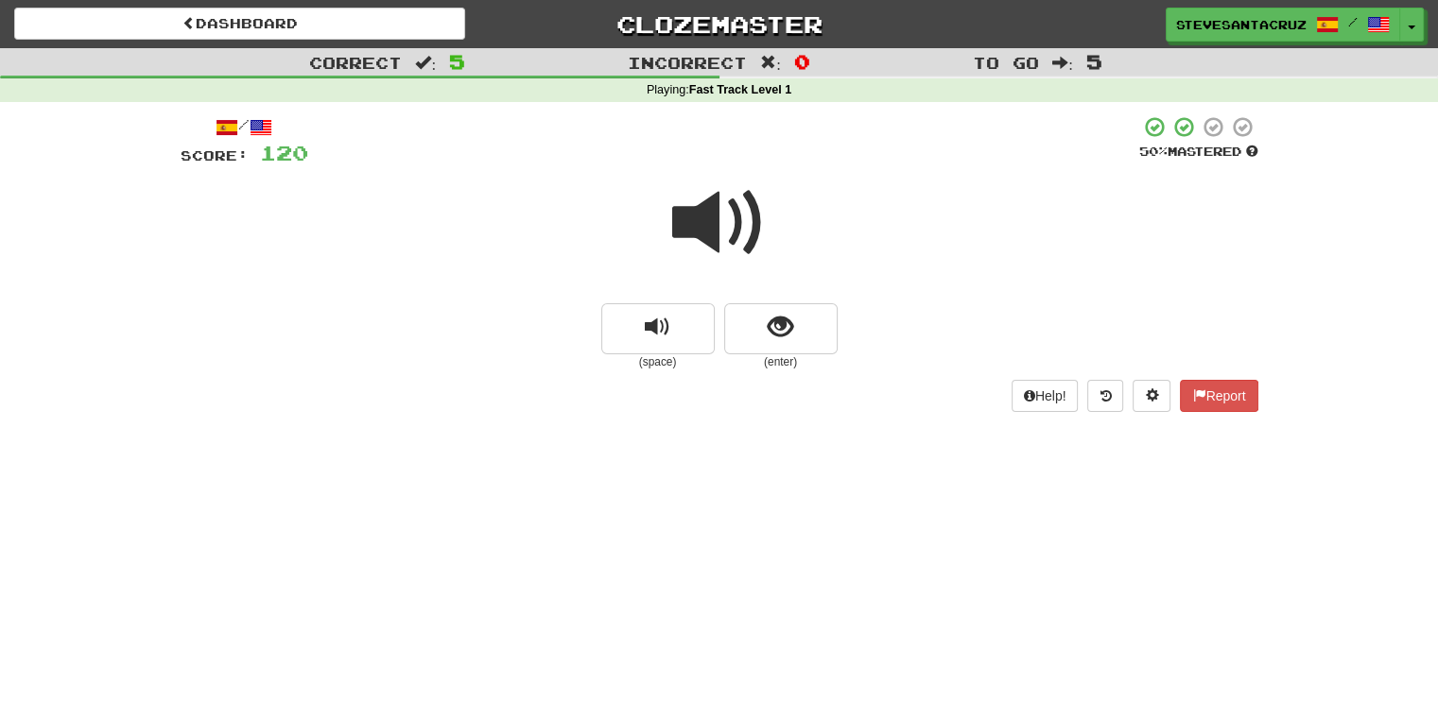
click at [705, 220] on span at bounding box center [719, 223] width 95 height 95
click at [703, 220] on span at bounding box center [719, 223] width 95 height 95
click at [780, 317] on span "show sentence" at bounding box center [781, 328] width 26 height 26
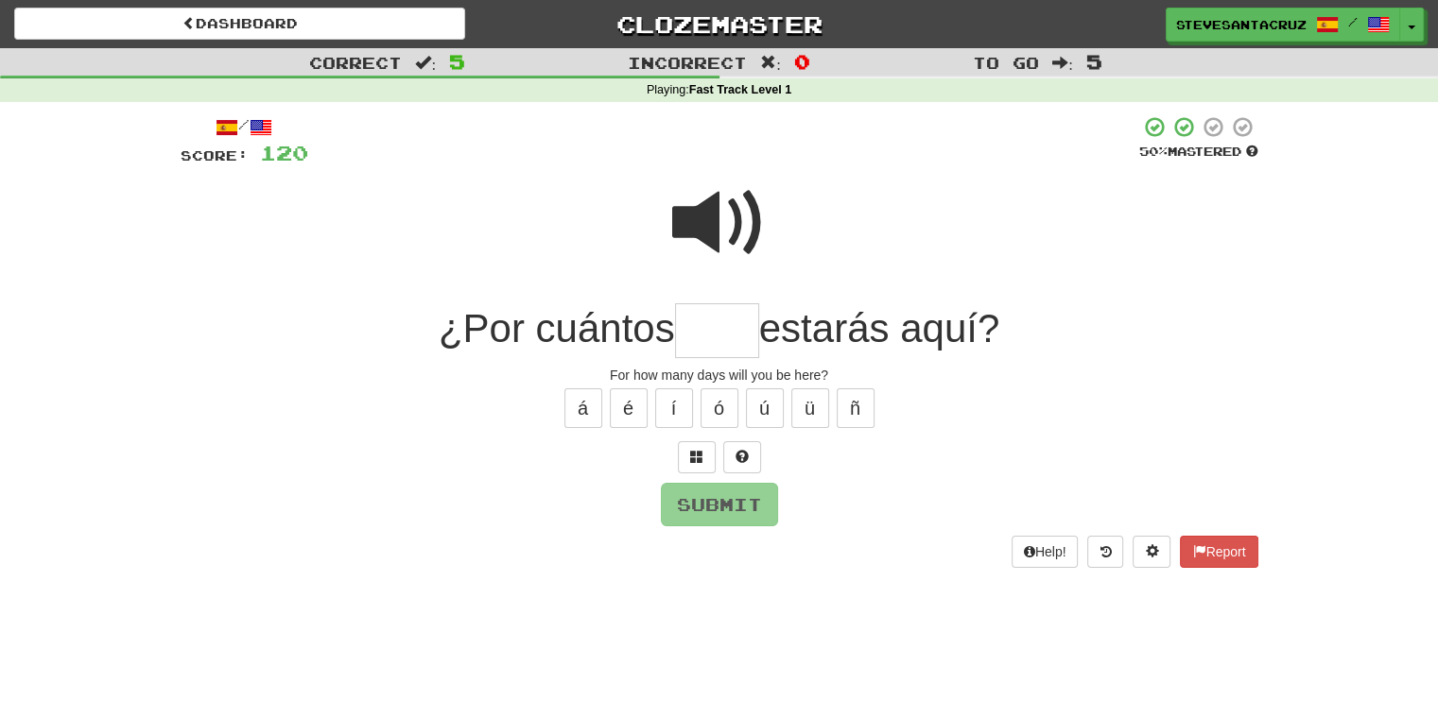
click at [732, 322] on input "text" at bounding box center [717, 331] width 84 height 56
type input "****"
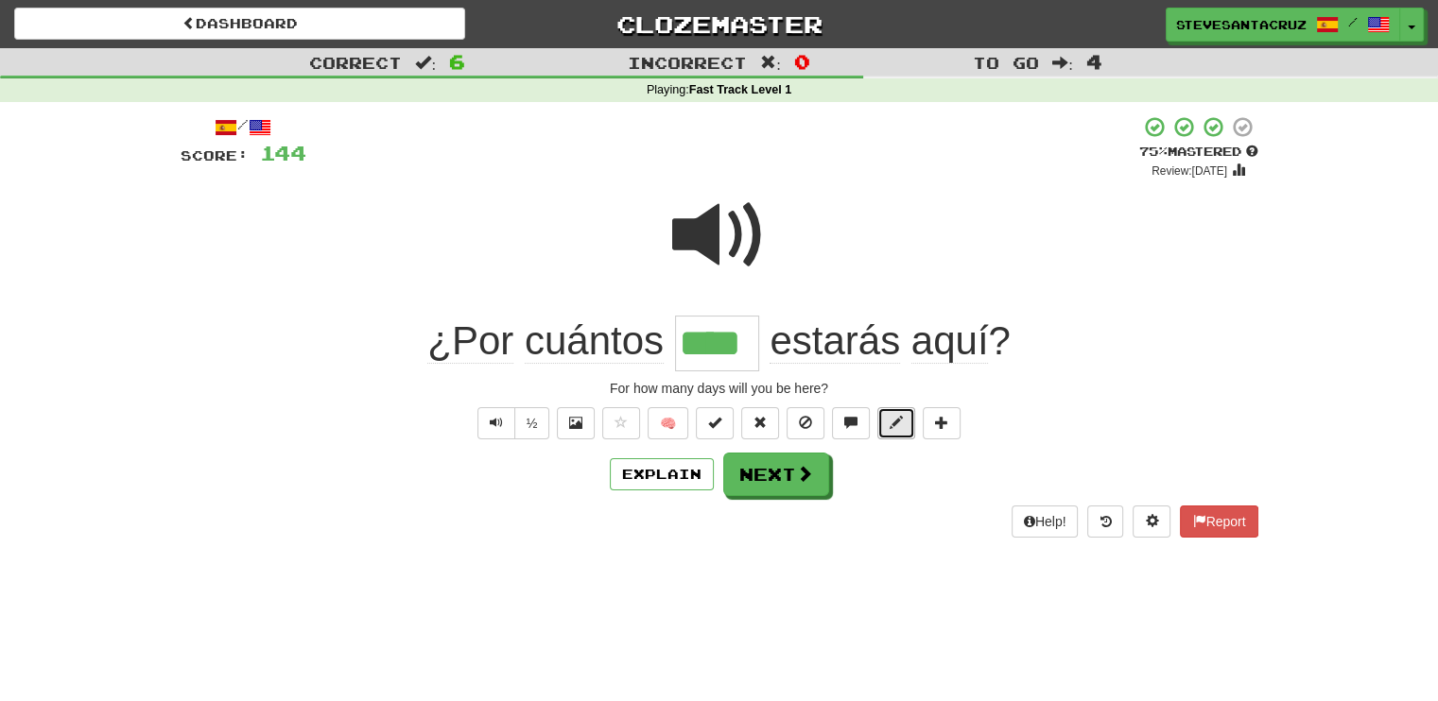
click at [891, 416] on span at bounding box center [895, 422] width 13 height 13
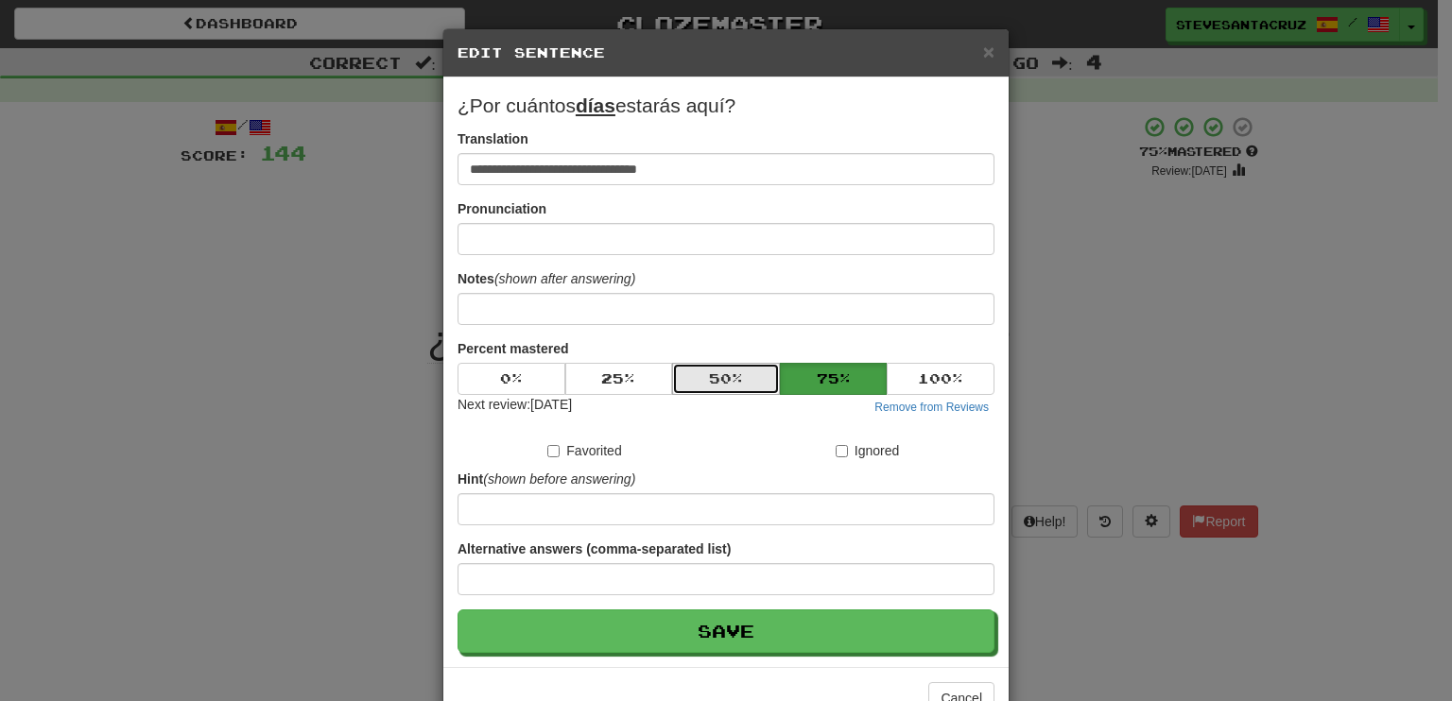
click at [695, 378] on button "50 %" at bounding box center [726, 379] width 108 height 32
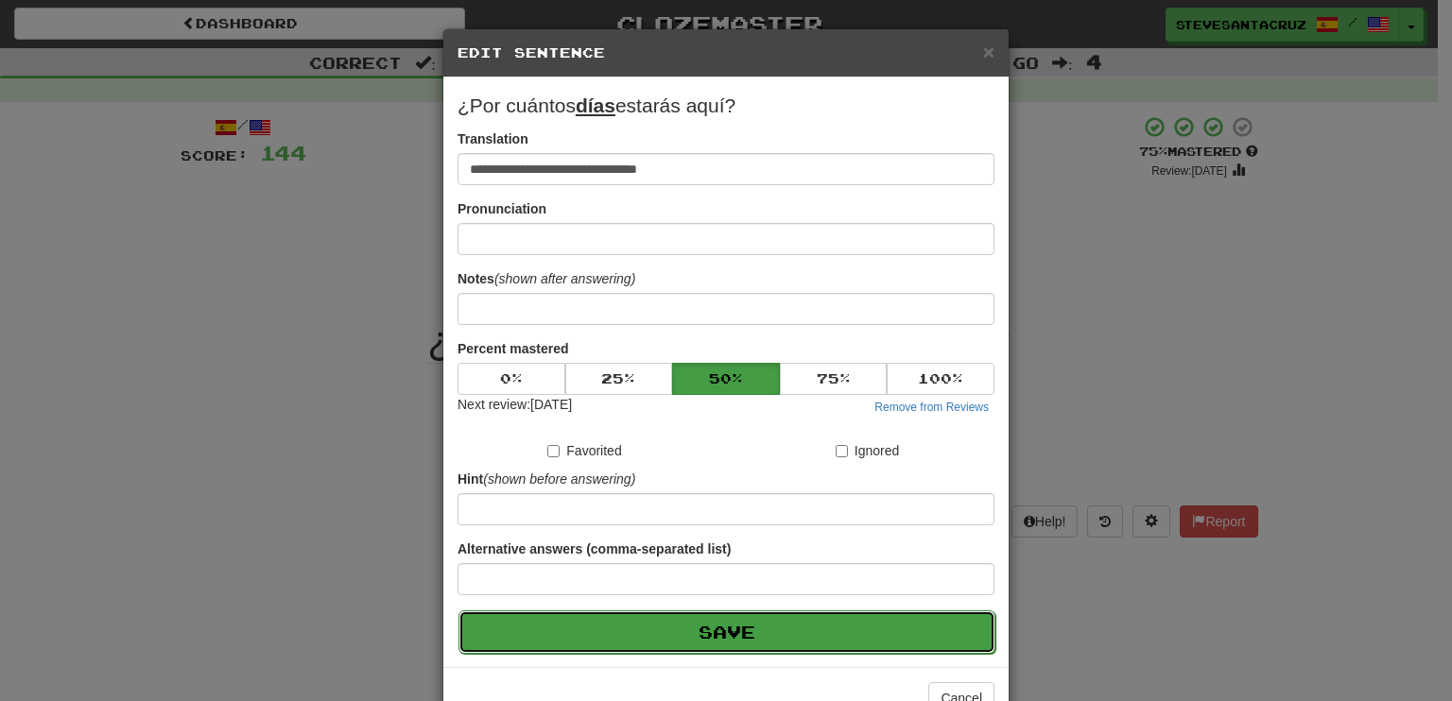
click at [709, 636] on button "Save" at bounding box center [726, 632] width 537 height 43
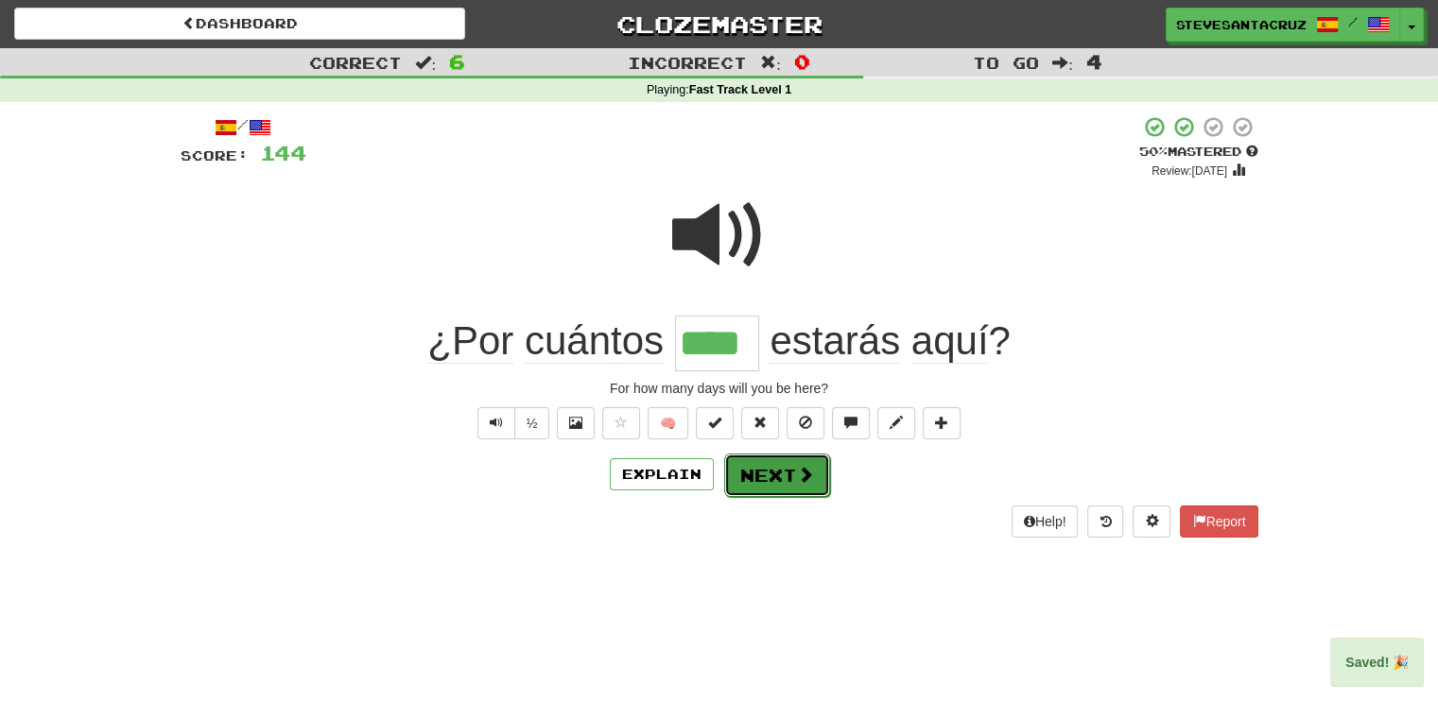
click at [768, 493] on button "Next" at bounding box center [777, 475] width 106 height 43
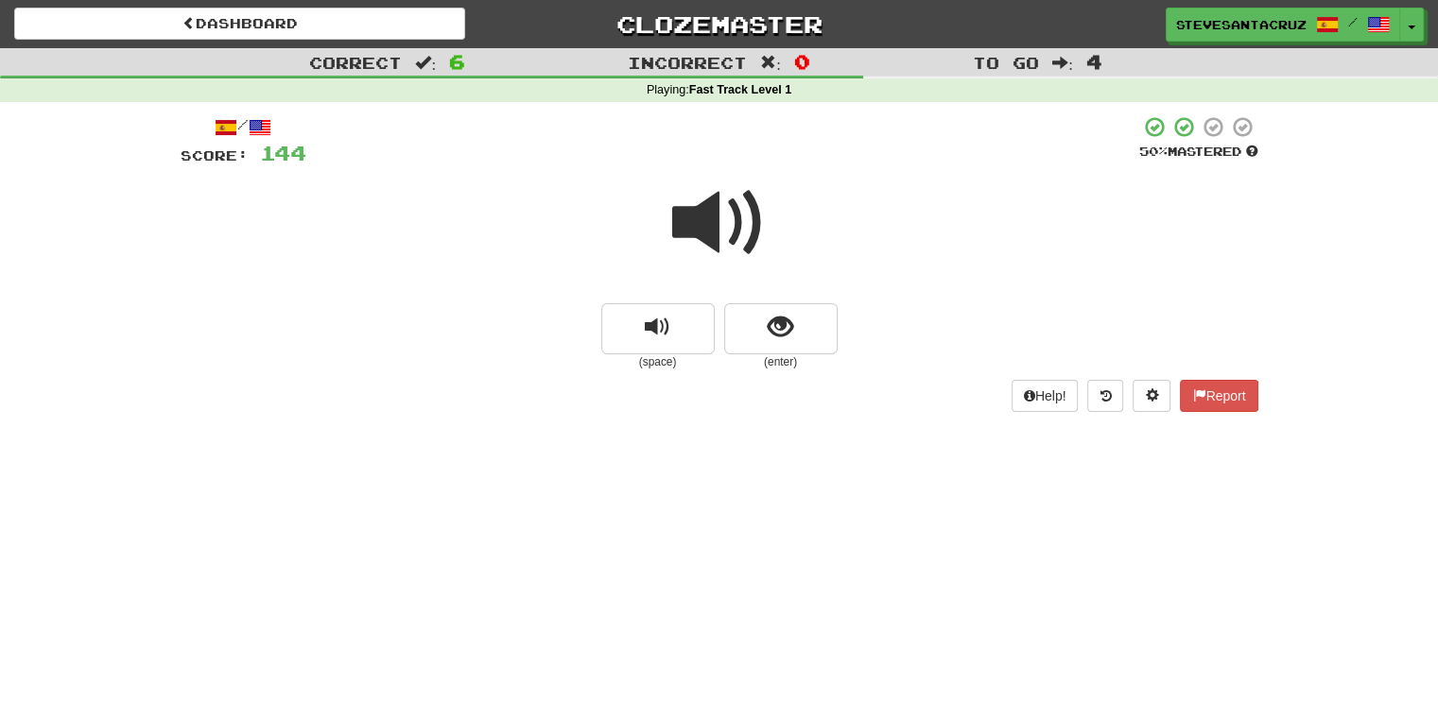
click at [715, 216] on span at bounding box center [719, 223] width 95 height 95
click at [777, 324] on span "show sentence" at bounding box center [781, 328] width 26 height 26
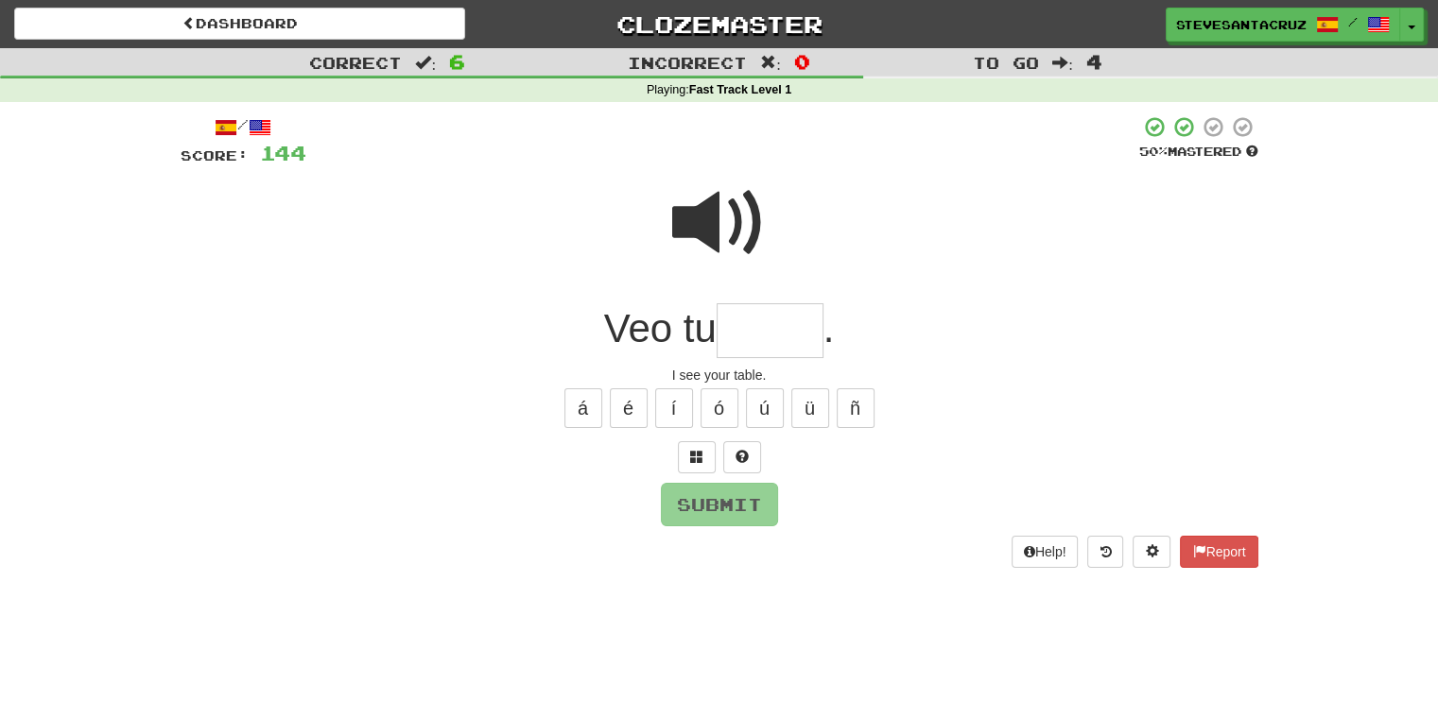
click at [777, 324] on input "text" at bounding box center [769, 331] width 107 height 56
type input "****"
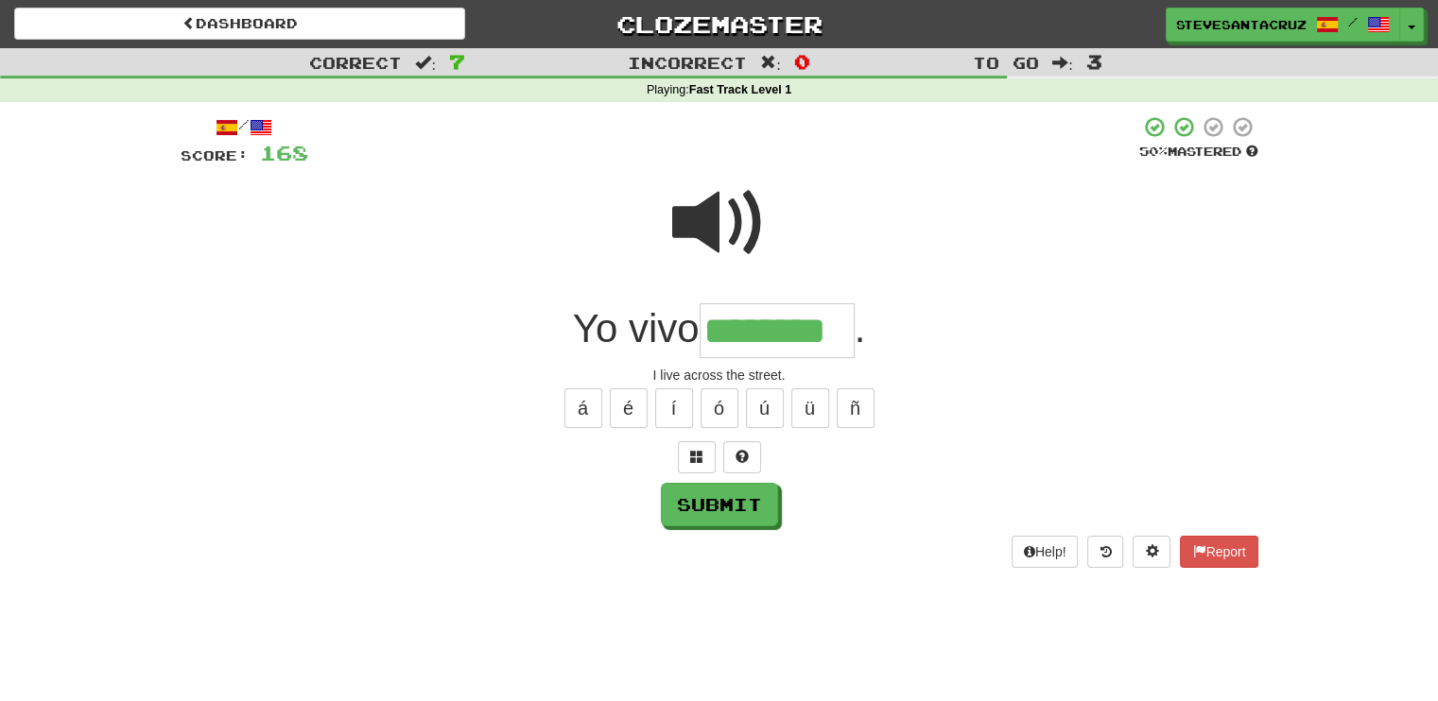
type input "********"
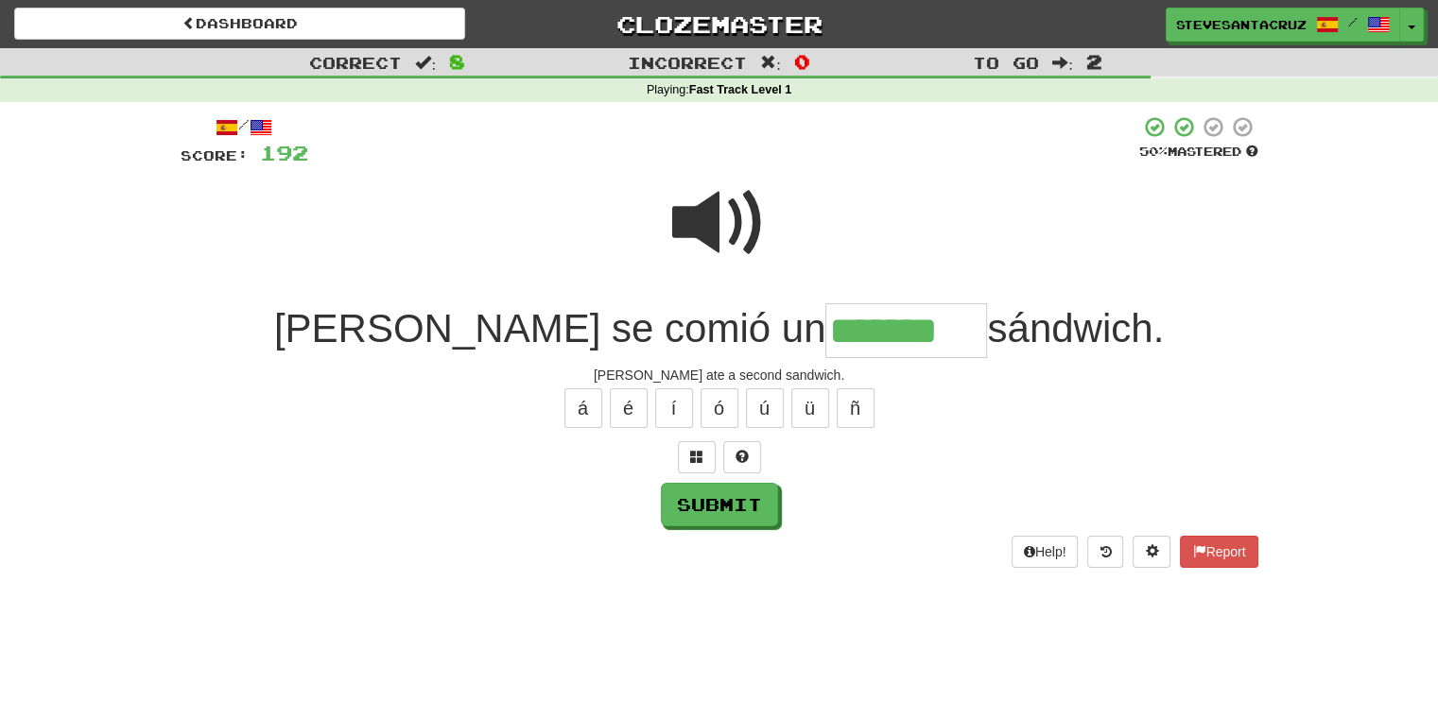
type input "*******"
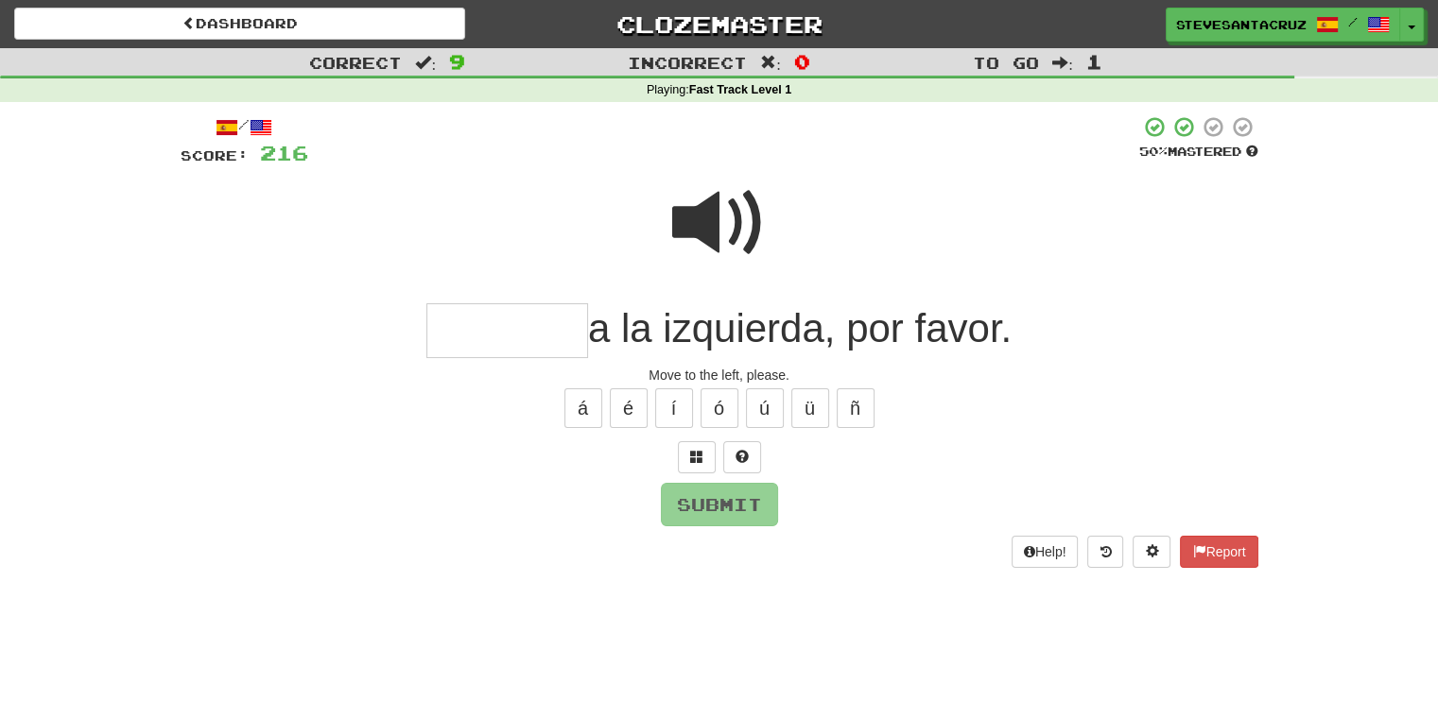
type input "*"
type input "*******"
click at [732, 494] on button "Submit" at bounding box center [720, 505] width 117 height 43
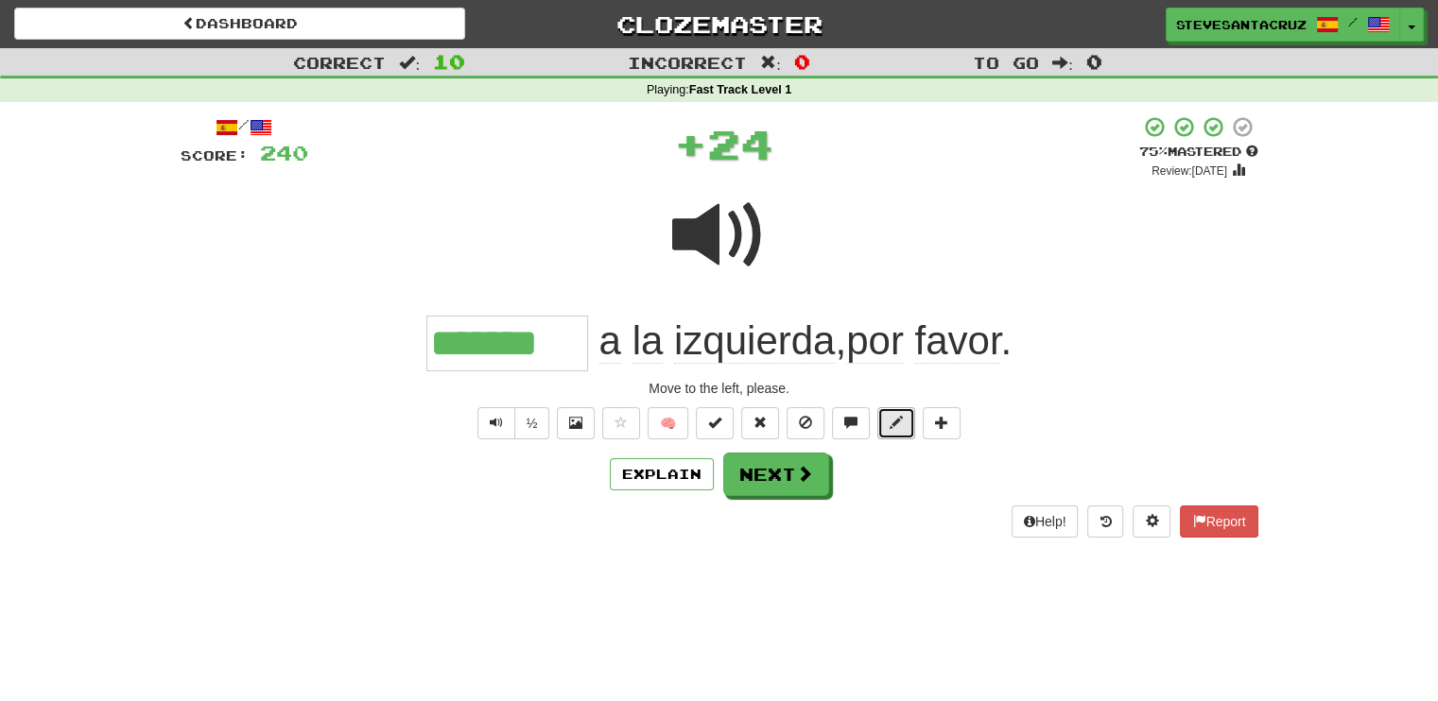
click at [889, 420] on span at bounding box center [895, 422] width 13 height 13
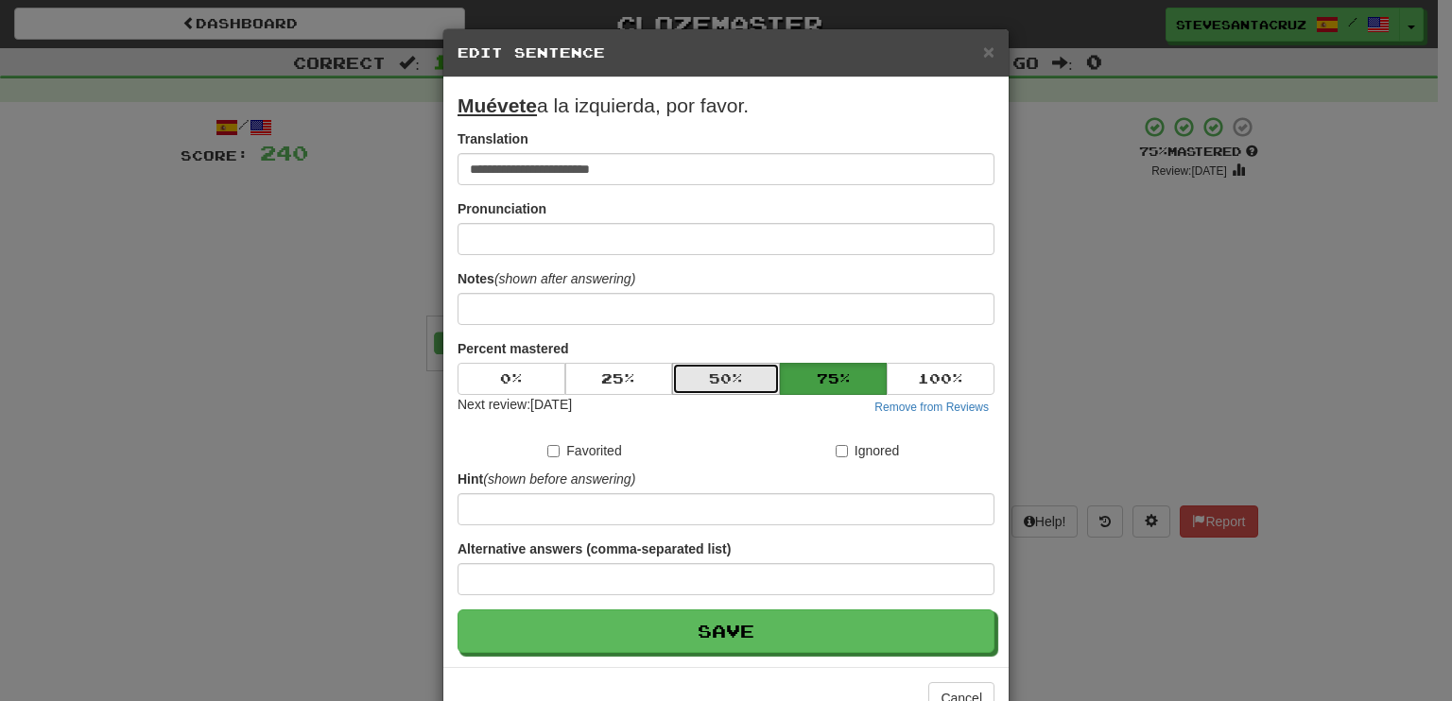
click at [693, 381] on button "50 %" at bounding box center [726, 379] width 108 height 32
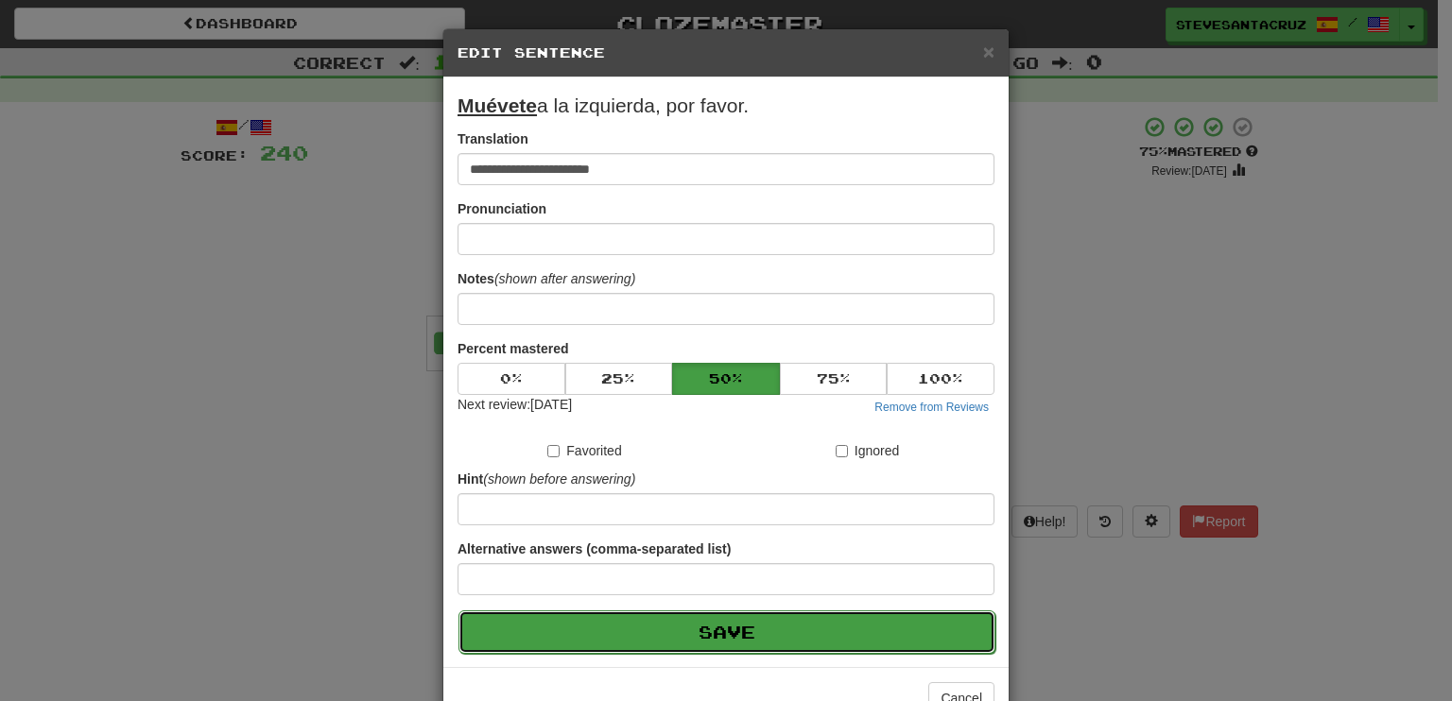
click at [688, 624] on button "Save" at bounding box center [726, 632] width 537 height 43
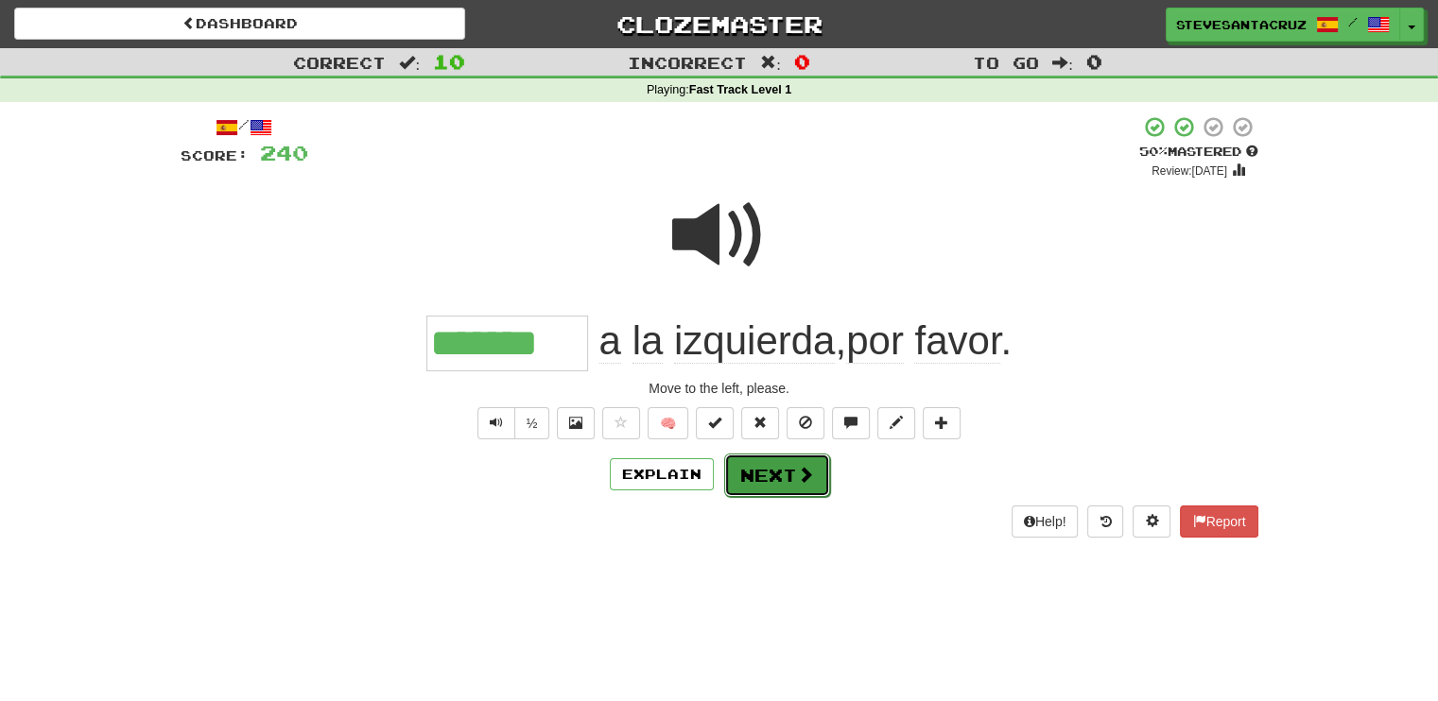
click at [766, 479] on button "Next" at bounding box center [777, 475] width 106 height 43
